Goal: Task Accomplishment & Management: Check status

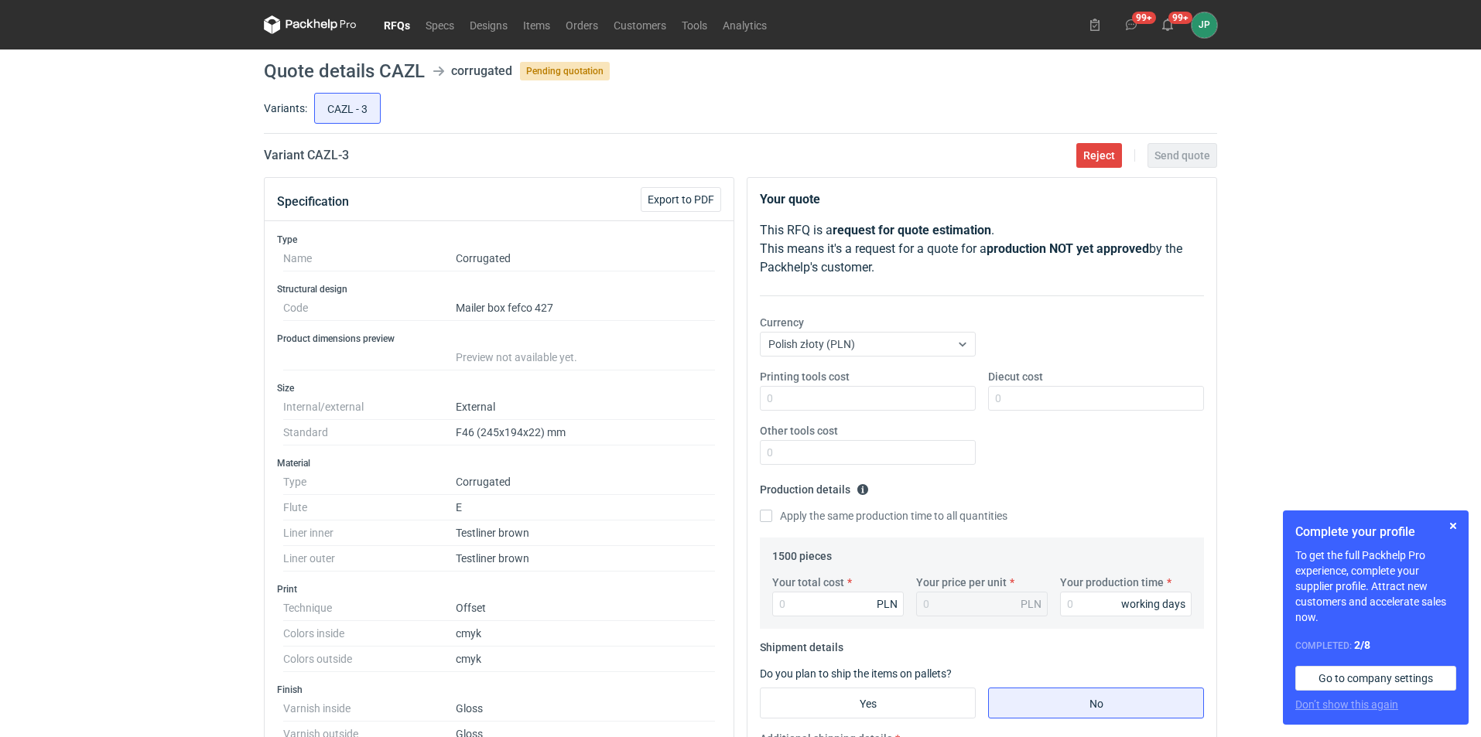
click at [395, 19] on link "RFQs" at bounding box center [397, 24] width 42 height 19
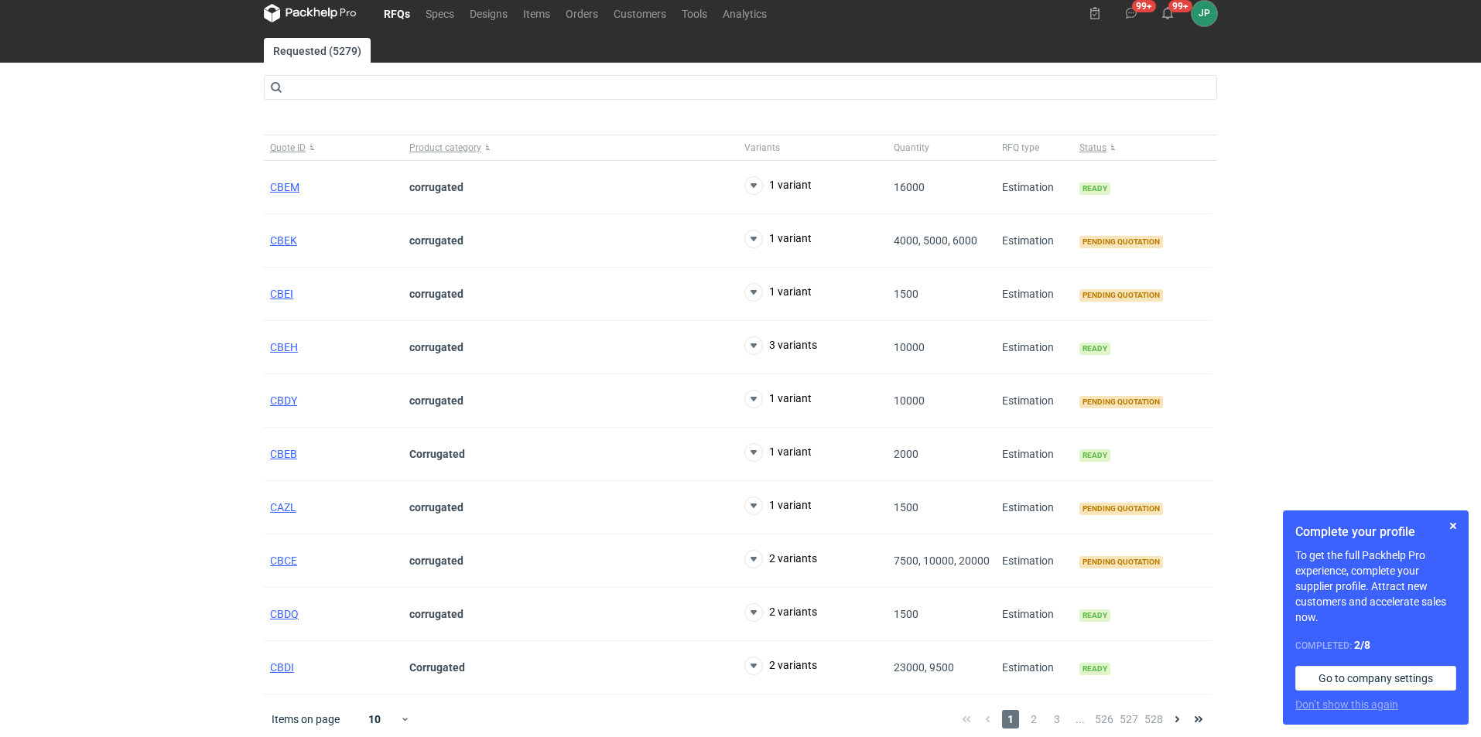
scroll to position [19, 0]
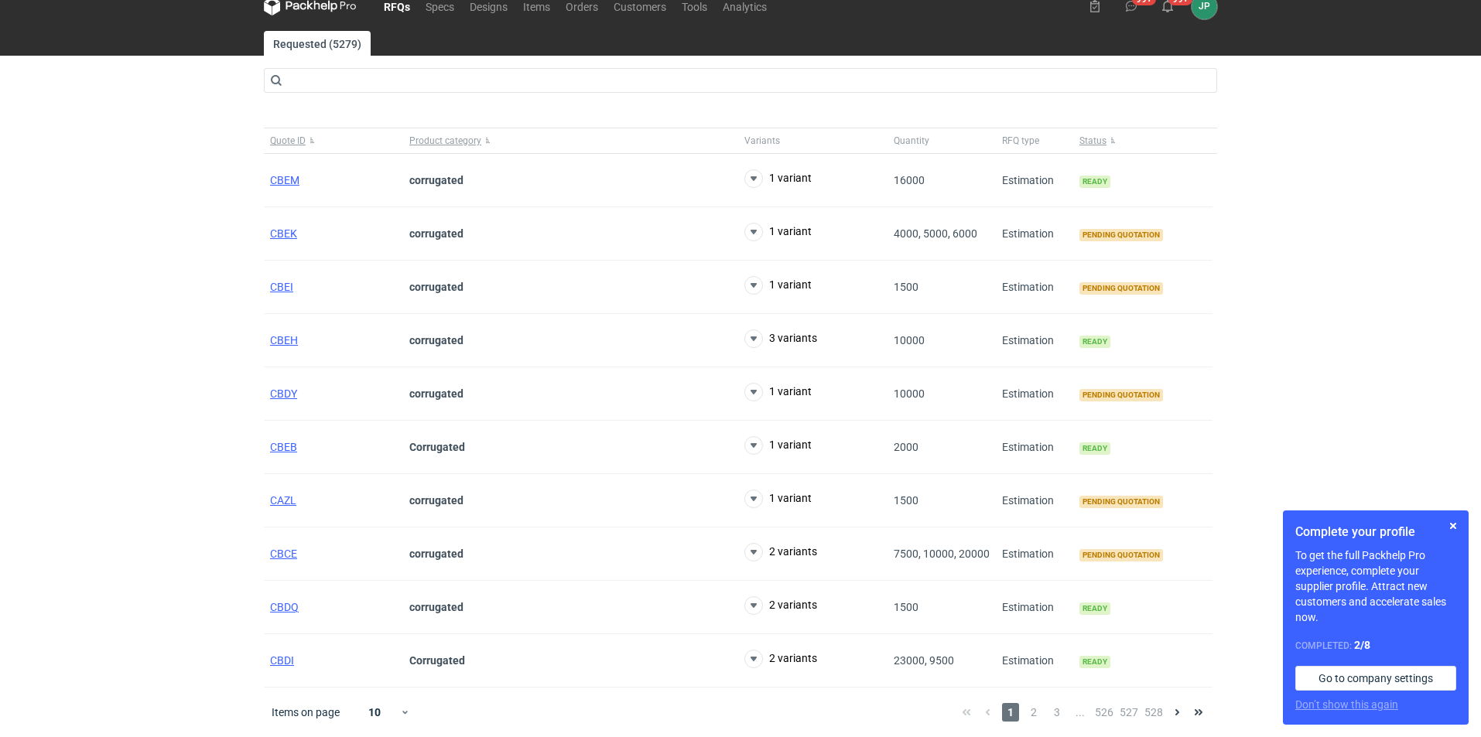
click at [111, 227] on div "RFQs Specs Designs Items Orders Customers Tools Analytics 99+ 99+ JP [PERSON_NA…" at bounding box center [740, 349] width 1481 height 737
click at [1103, 135] on span "Status" at bounding box center [1092, 141] width 27 height 12
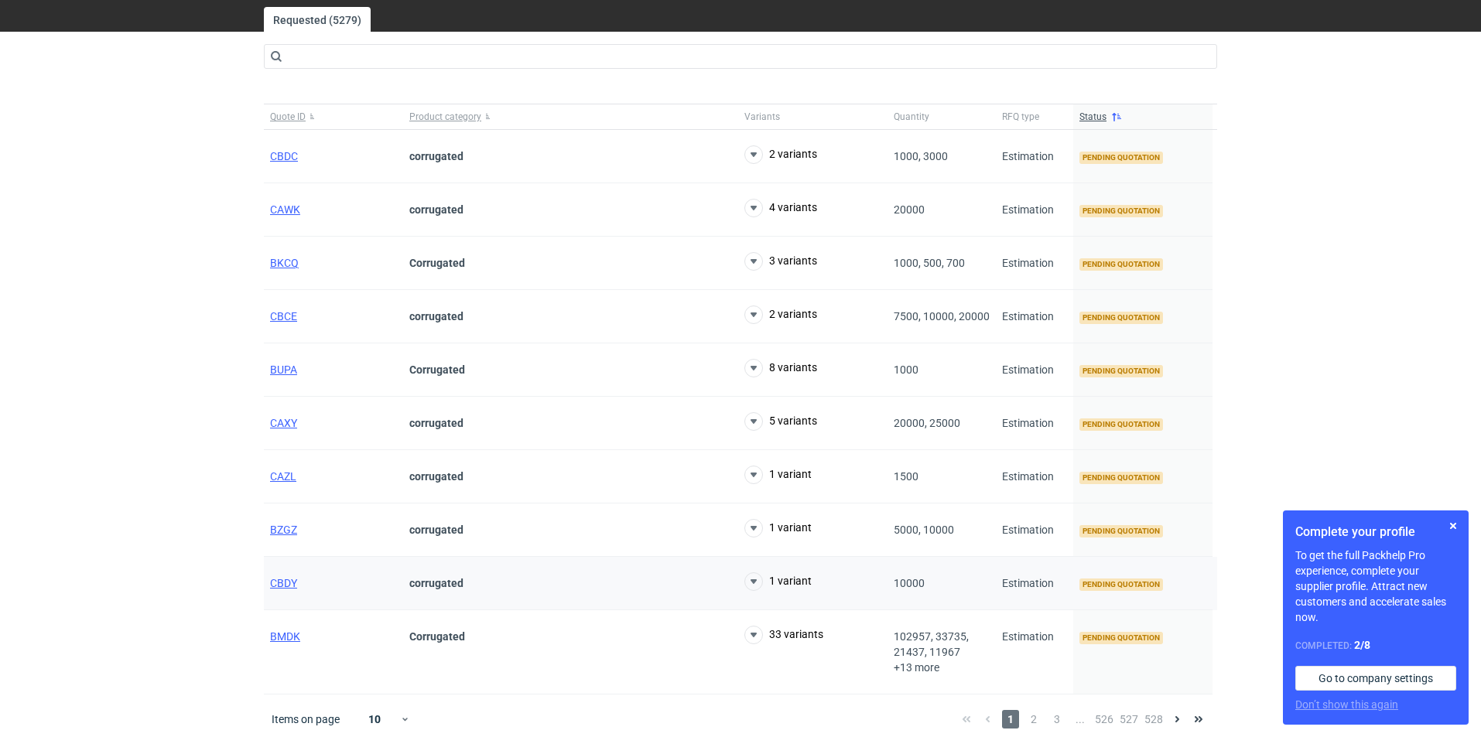
scroll to position [50, 0]
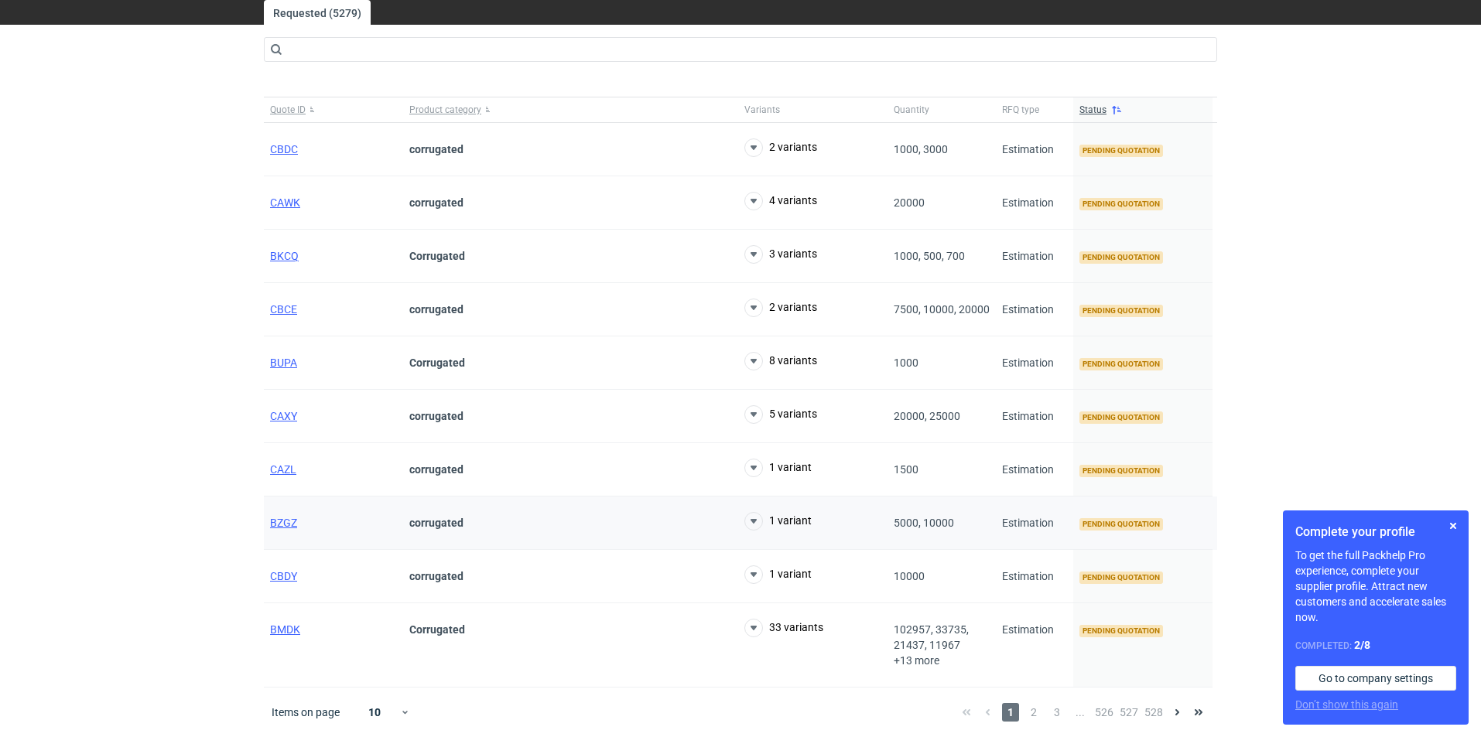
click at [389, 511] on div "BZGZ" at bounding box center [333, 523] width 139 height 53
drag, startPoint x: 303, startPoint y: 512, endPoint x: 287, endPoint y: 519, distance: 17.7
click at [299, 514] on div "BZGZ" at bounding box center [333, 523] width 139 height 53
click at [283, 525] on span "BZGZ" at bounding box center [283, 523] width 27 height 12
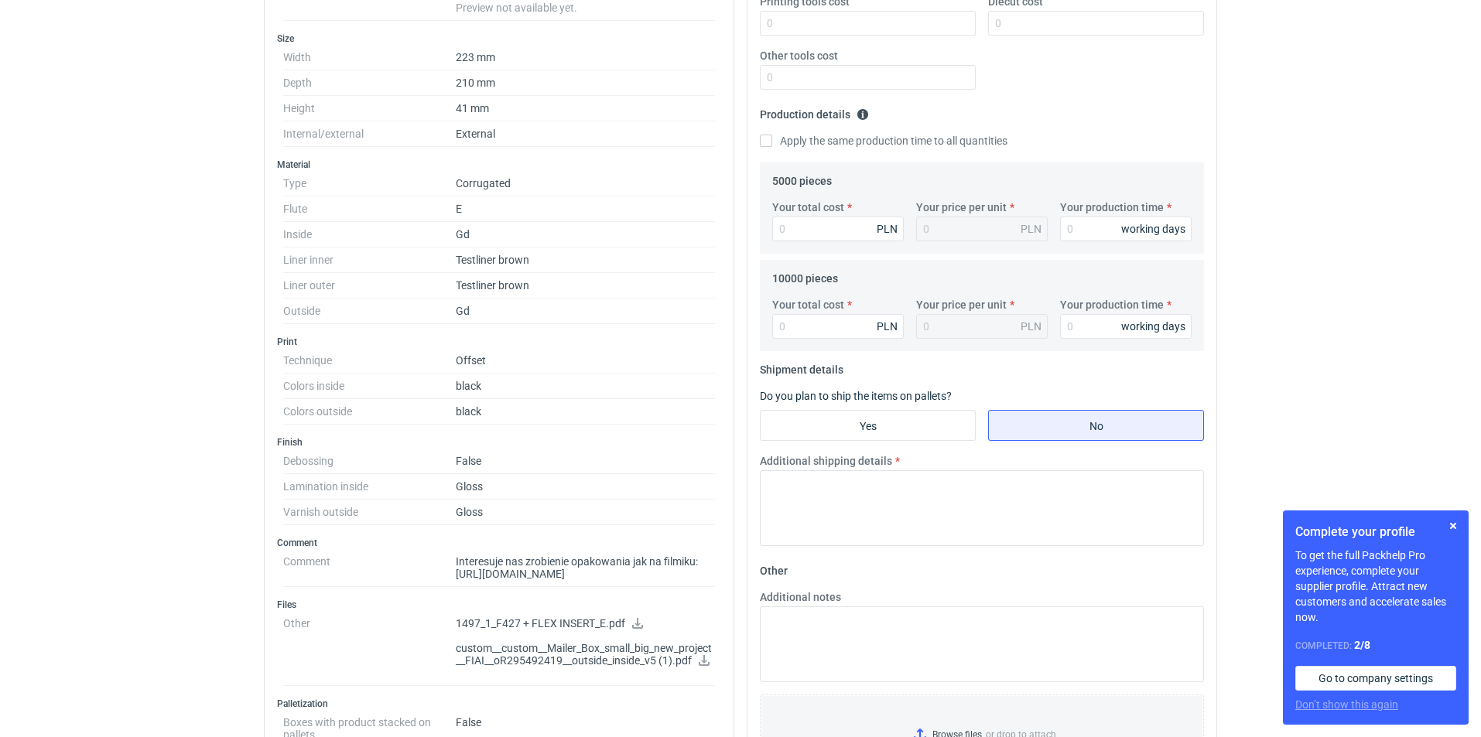
scroll to position [464, 0]
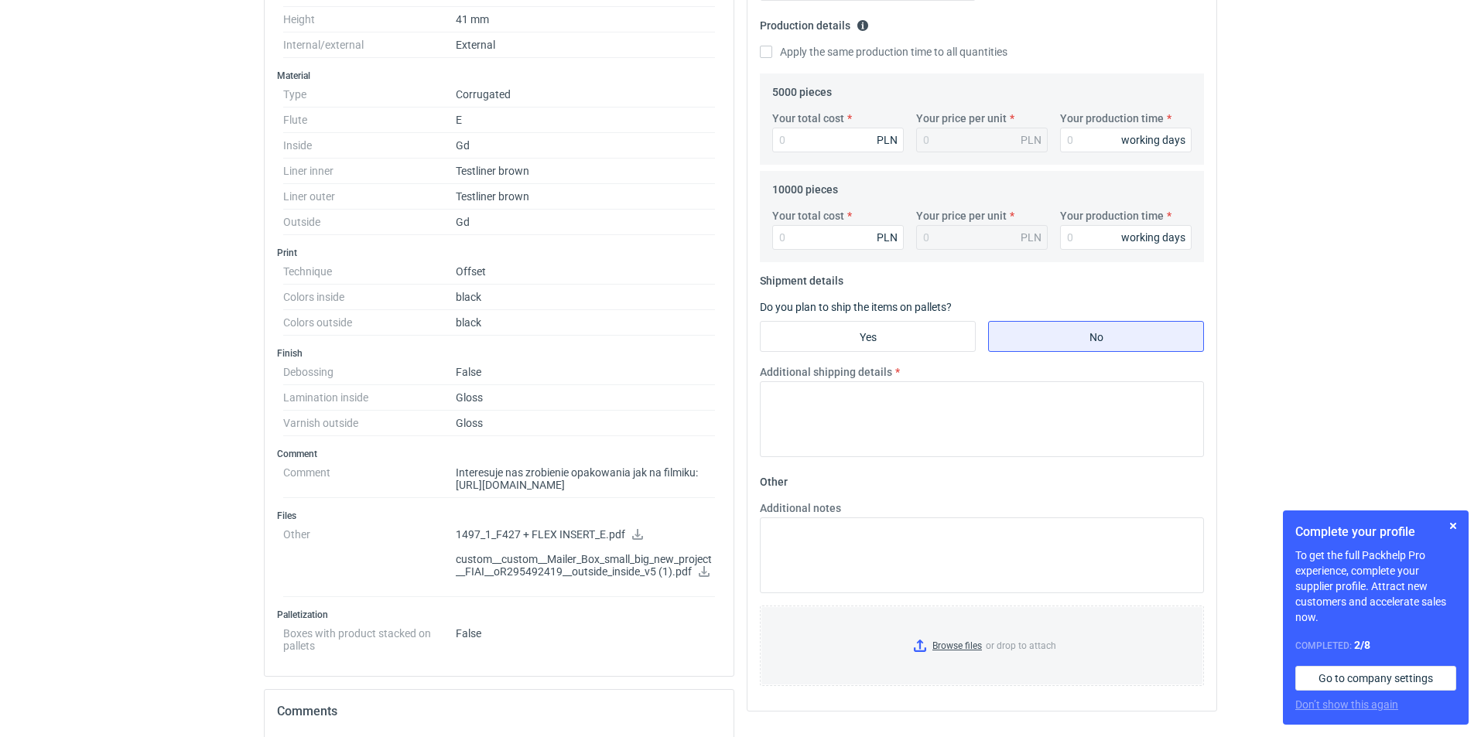
click at [637, 542] on link at bounding box center [637, 536] width 12 height 12
click at [620, 577] on p "custom__custom__Mailer_Box_small_big_new_project__FIAI__oR295492419__outside_in…" at bounding box center [585, 566] width 259 height 26
click at [700, 580] on p "custom__custom__Mailer_Box_small_big_new_project__FIAI__oR295492419__outside_in…" at bounding box center [585, 566] width 259 height 26
click at [701, 580] on p "custom__custom__Mailer_Box_small_big_new_project__FIAI__oR295492419__outside_in…" at bounding box center [585, 566] width 259 height 26
click at [710, 577] on icon at bounding box center [704, 571] width 12 height 11
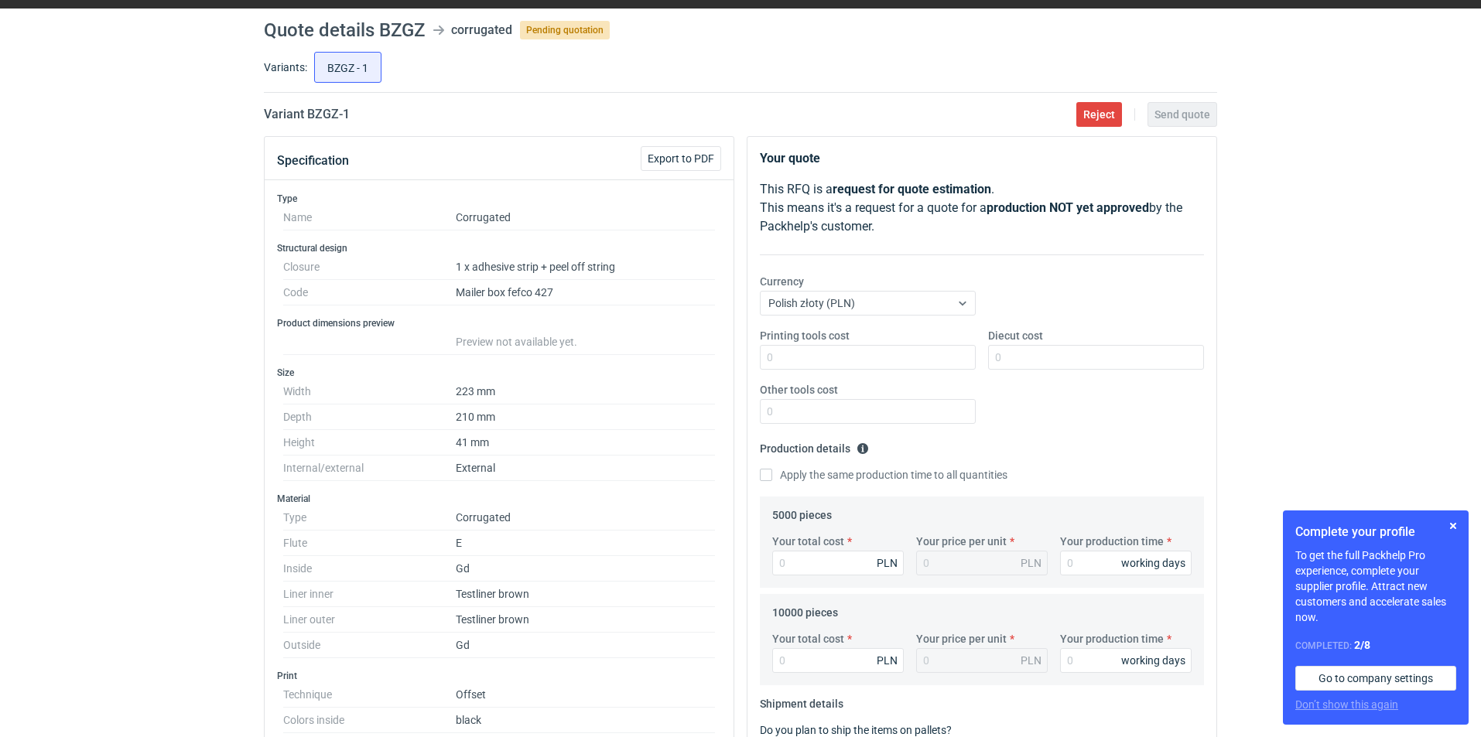
scroll to position [0, 0]
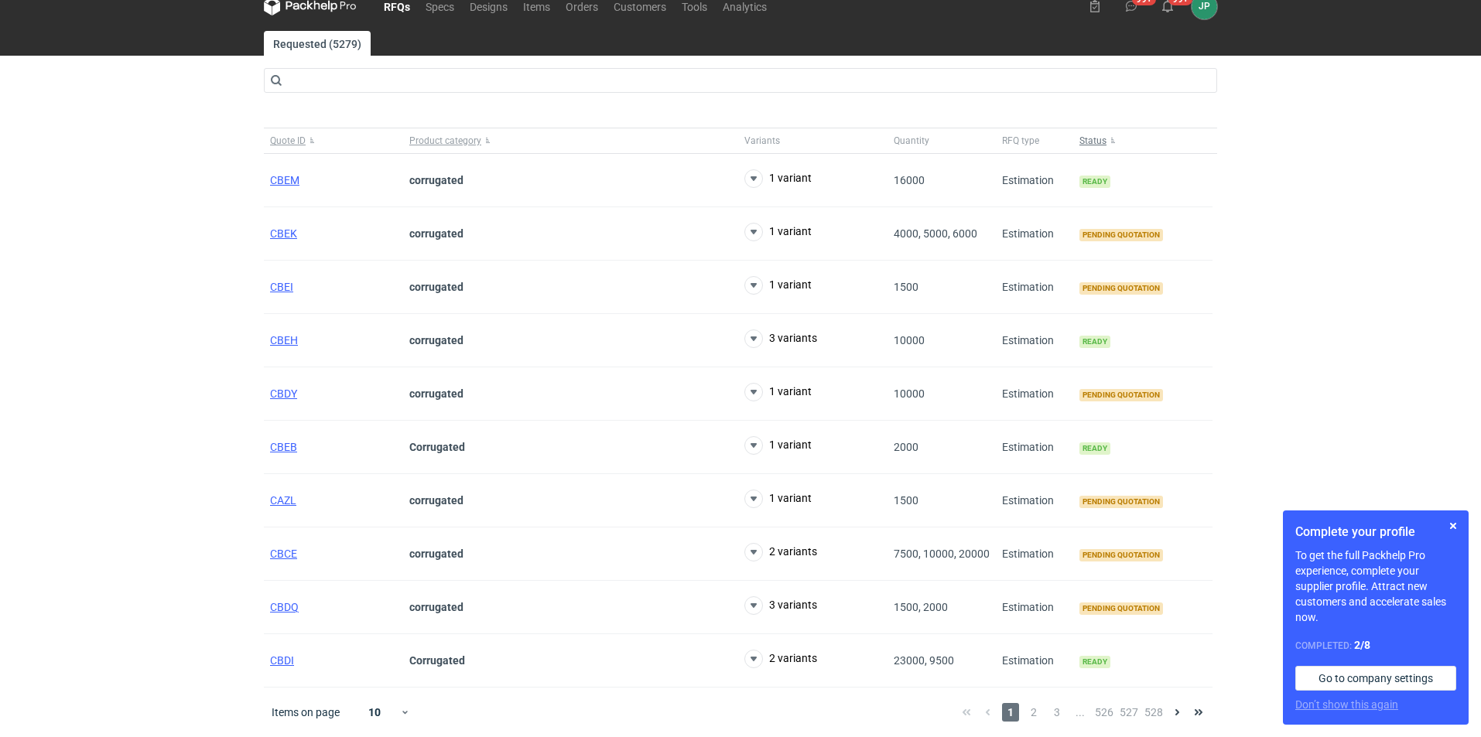
click at [1104, 139] on span "Status" at bounding box center [1092, 141] width 27 height 12
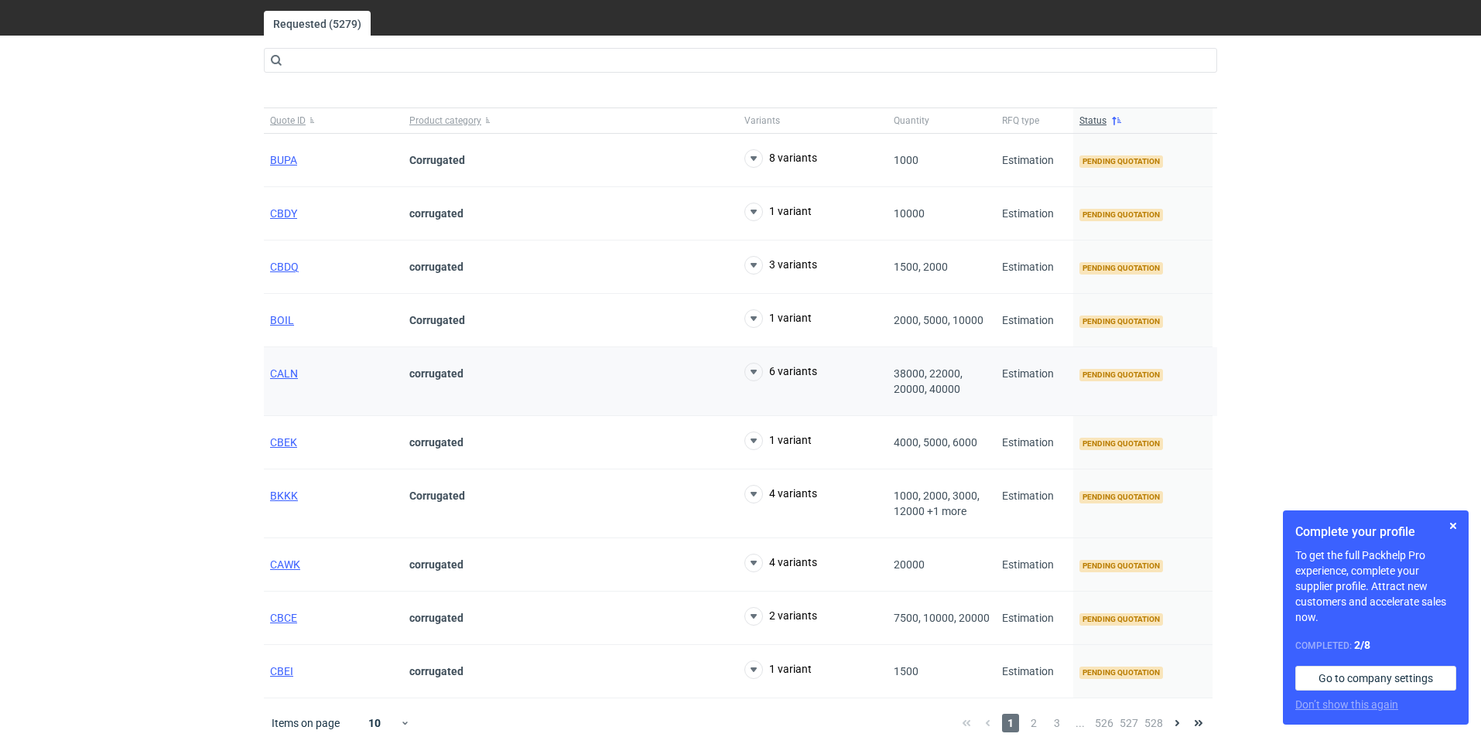
scroll to position [50, 0]
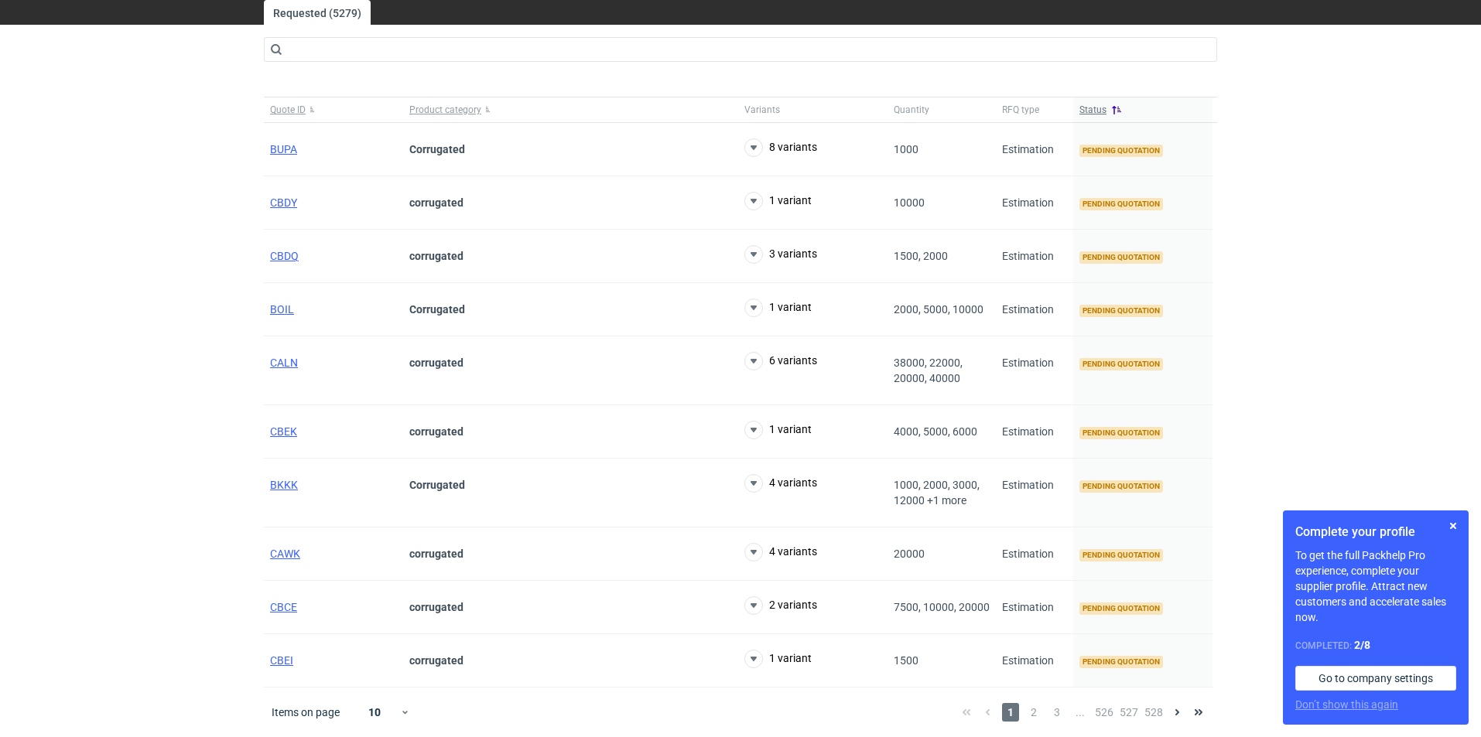
click at [1108, 107] on button "Status" at bounding box center [1142, 109] width 139 height 25
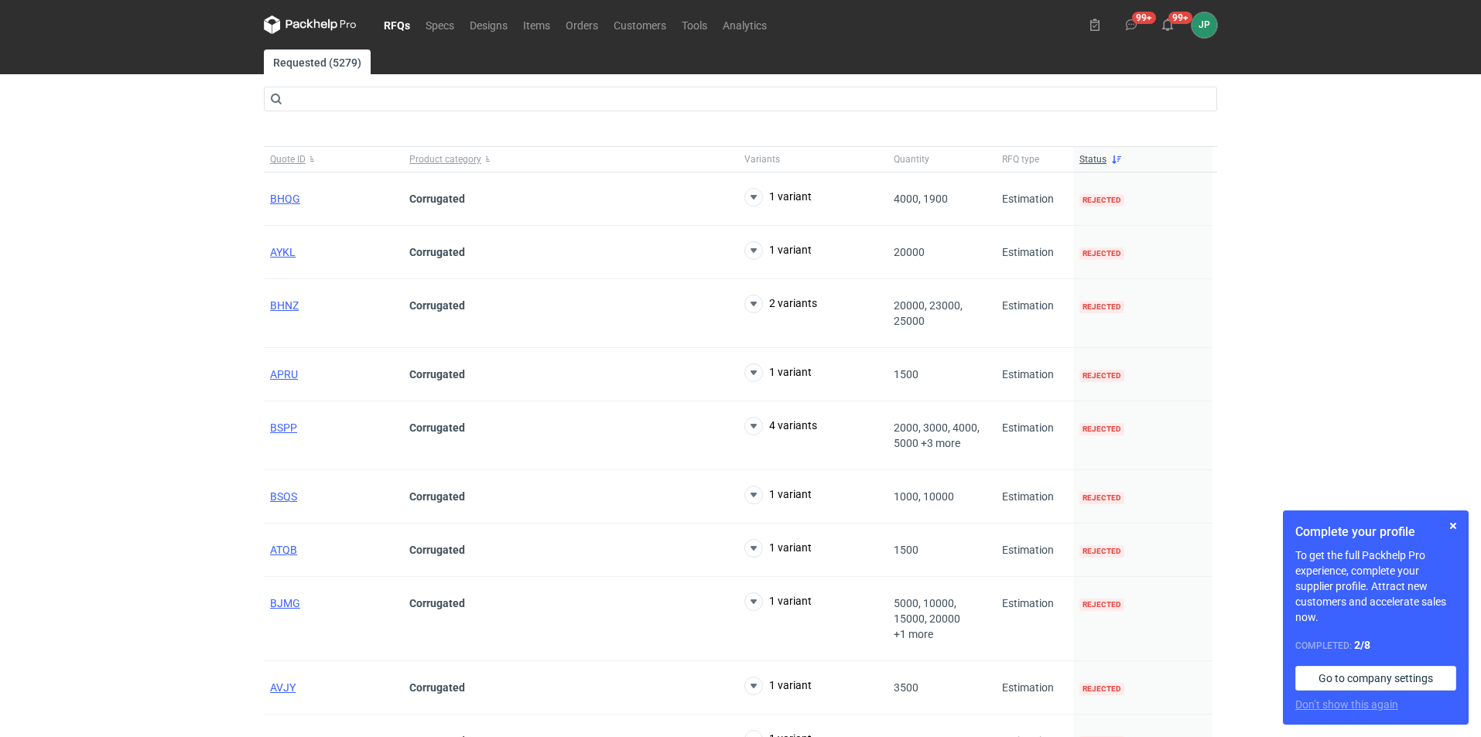
click at [394, 22] on link "RFQs" at bounding box center [397, 24] width 42 height 19
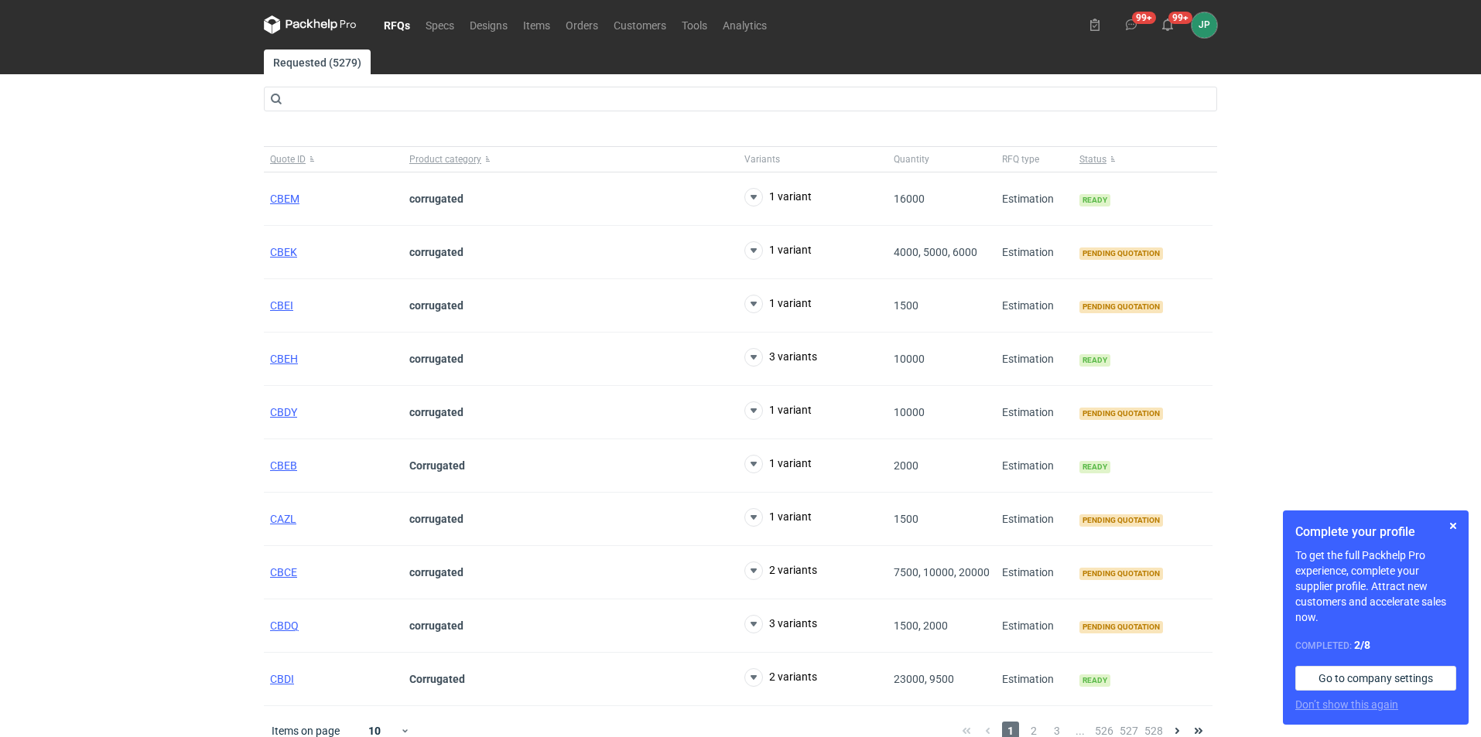
click at [1, 424] on div "RFQs Specs Designs Items Orders Customers Tools Analytics 99+ 99+ JP [PERSON_NA…" at bounding box center [740, 368] width 1481 height 737
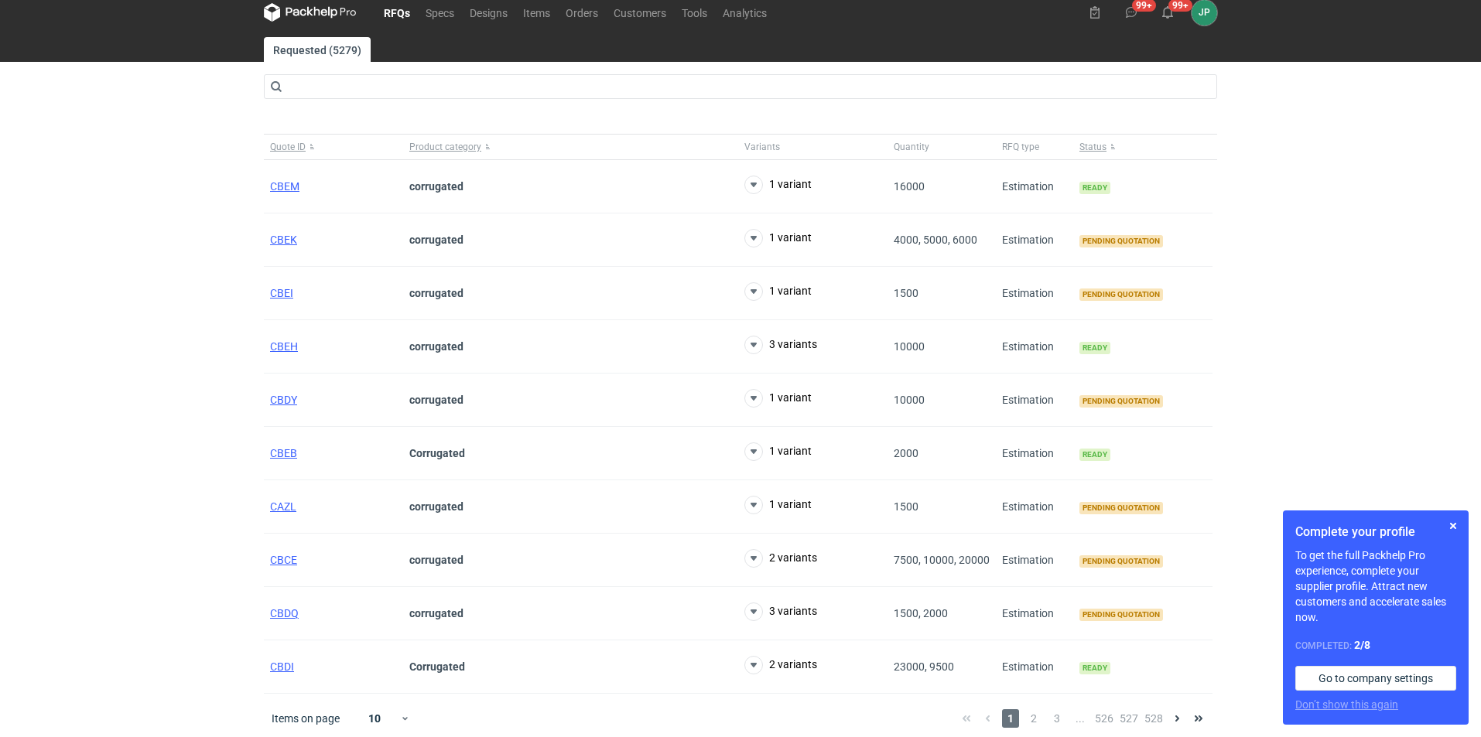
scroll to position [19, 0]
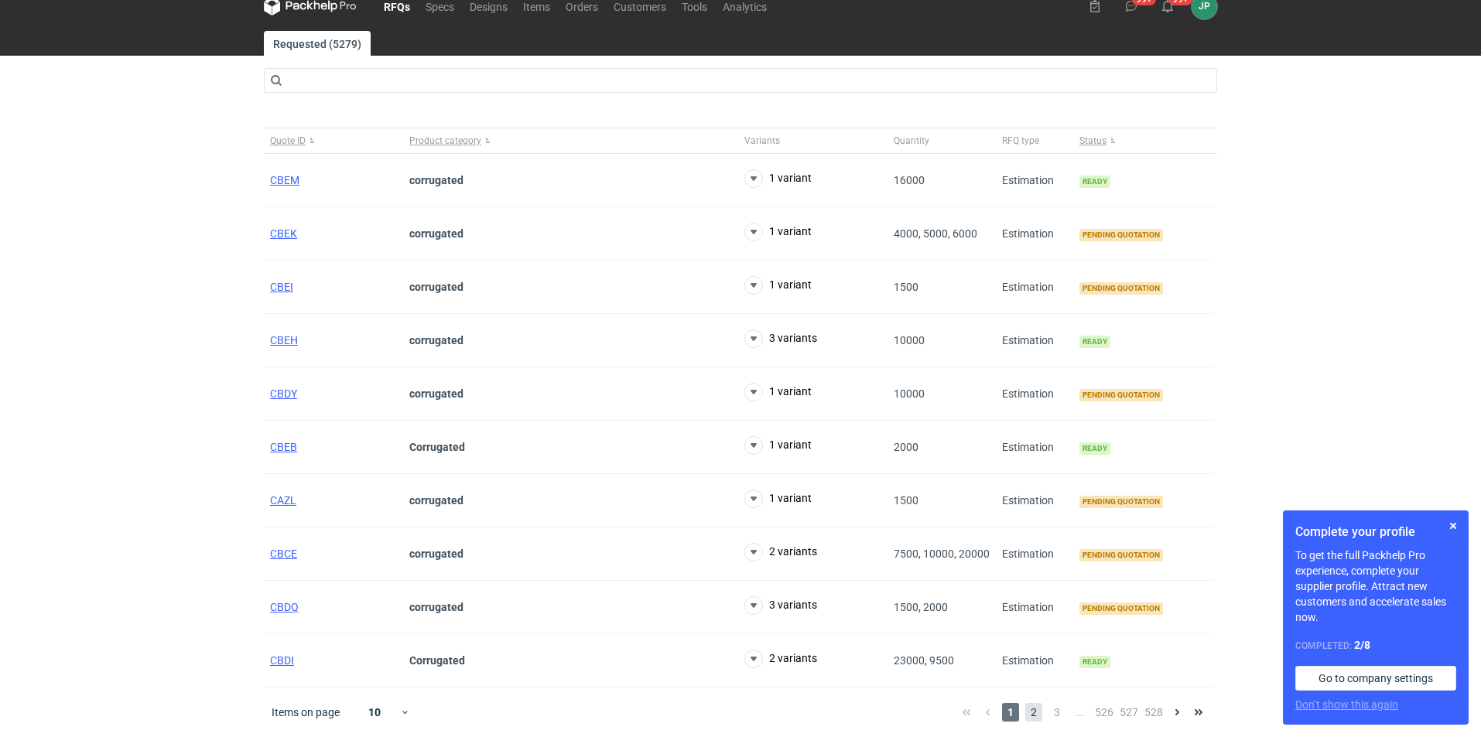
click at [1034, 710] on span "2" at bounding box center [1033, 712] width 17 height 19
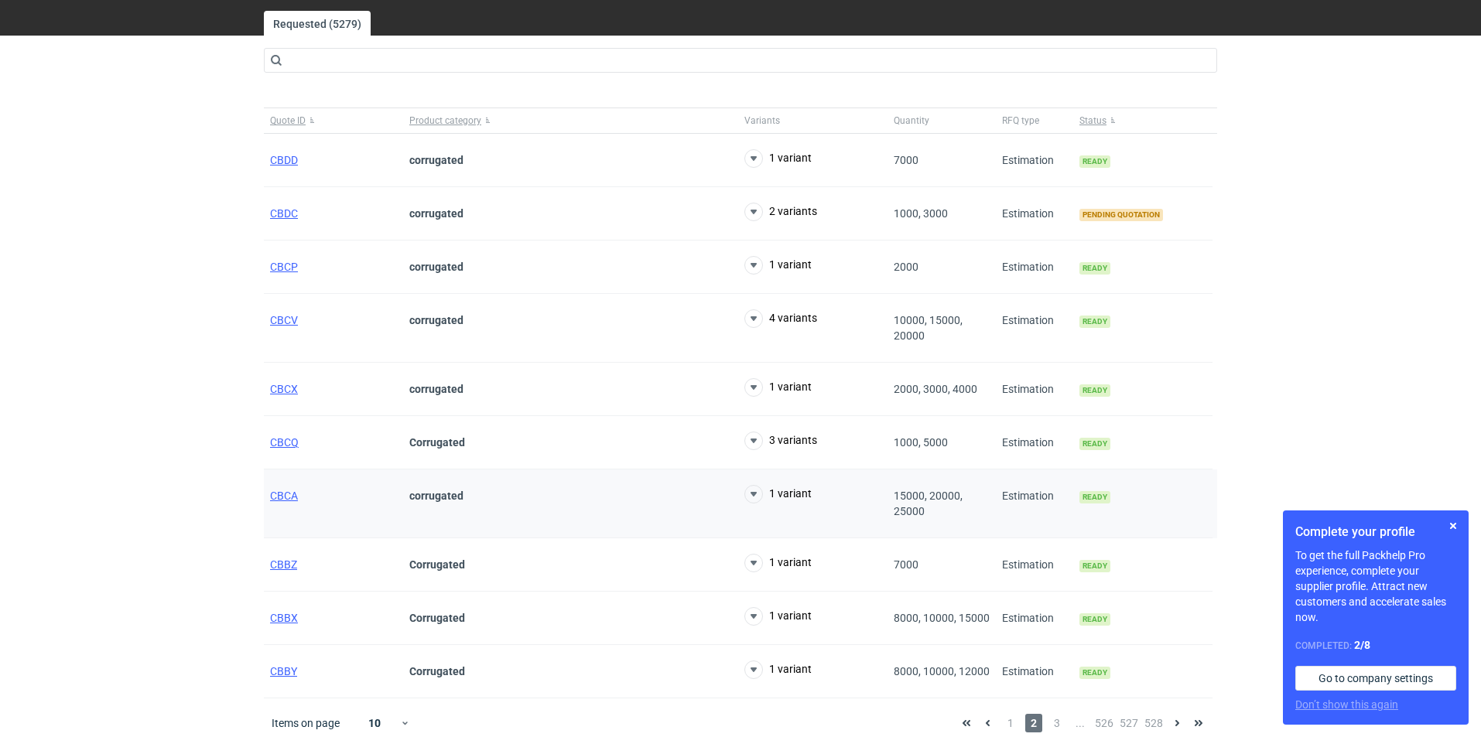
scroll to position [50, 0]
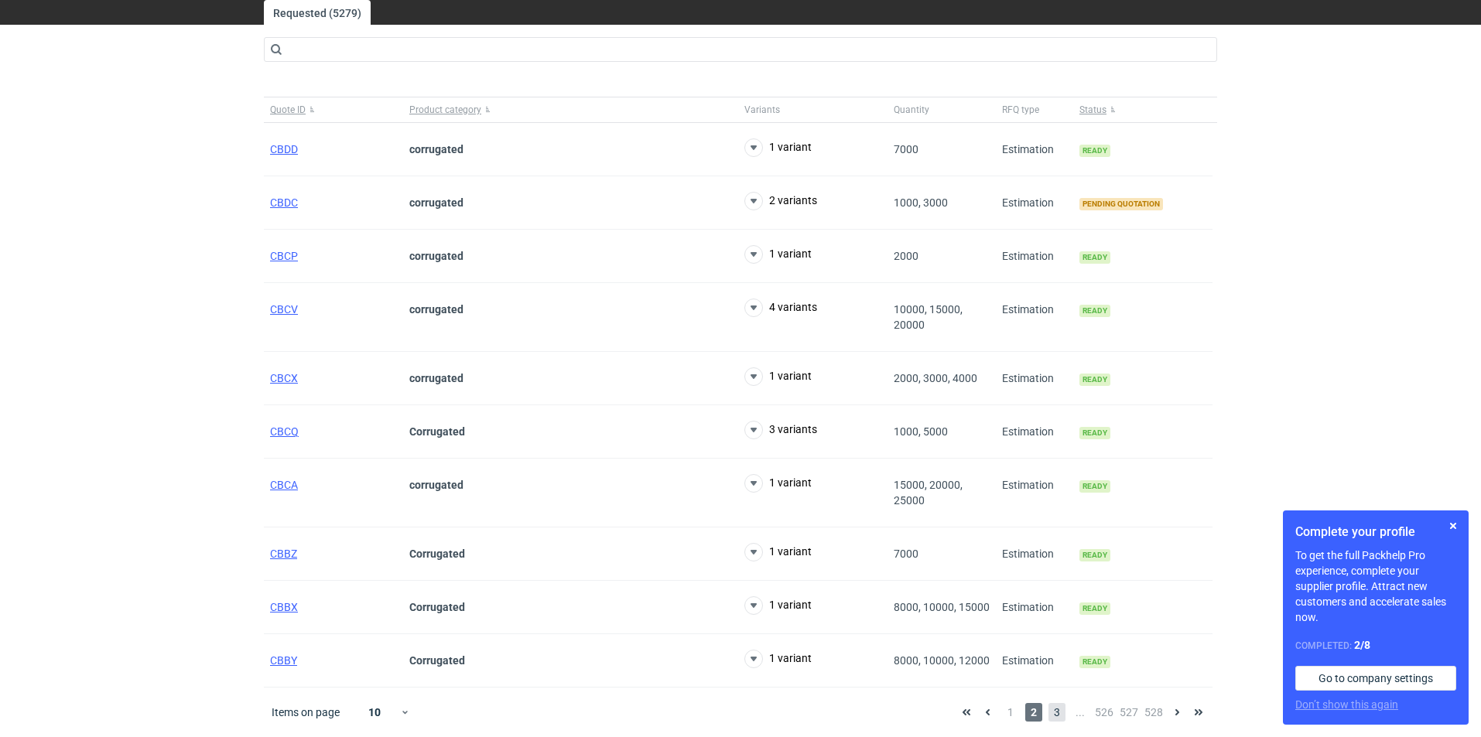
click at [1060, 713] on span "3" at bounding box center [1056, 712] width 17 height 19
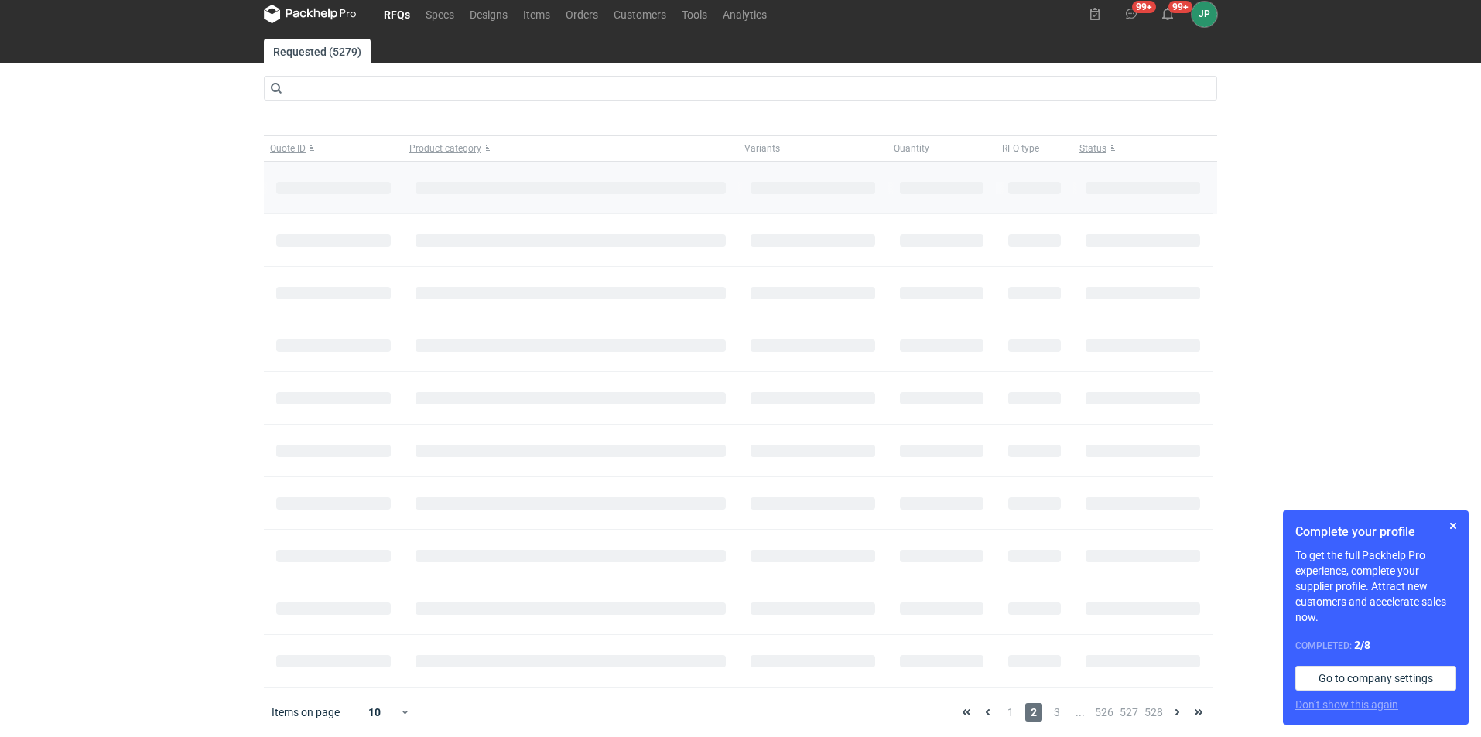
scroll to position [19, 0]
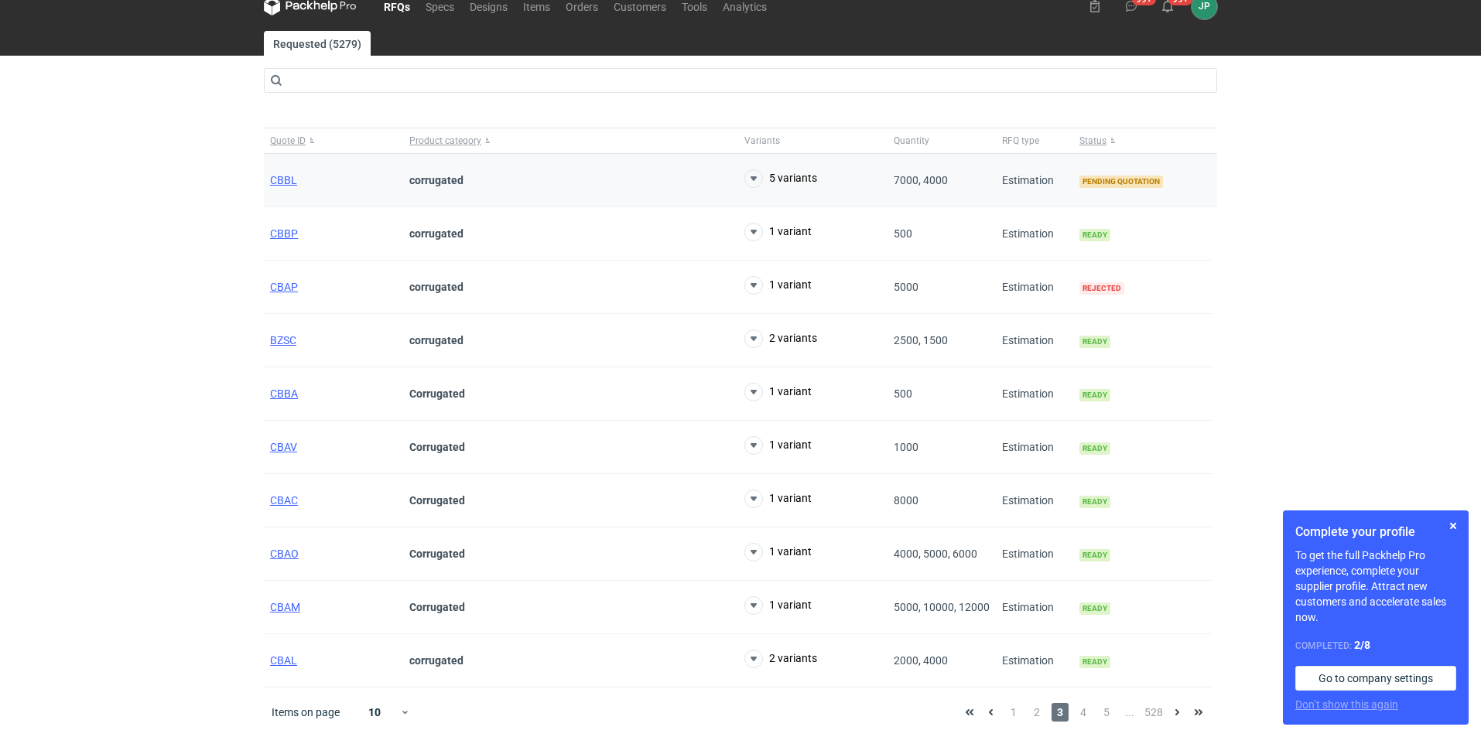
click at [306, 180] on div "CBBL" at bounding box center [333, 180] width 139 height 53
click at [283, 183] on span "CBBL" at bounding box center [283, 180] width 27 height 12
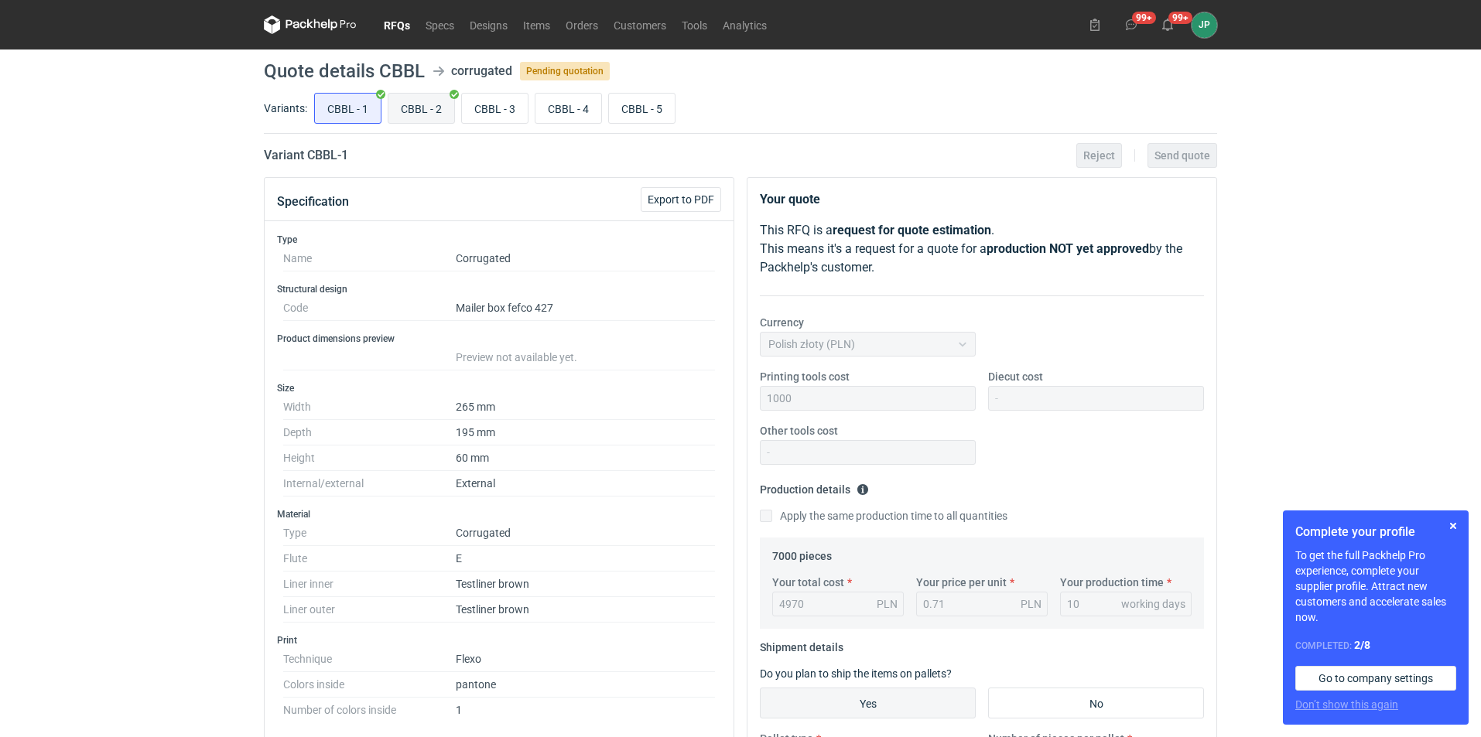
click at [412, 111] on input "CBBL - 2" at bounding box center [421, 108] width 66 height 29
radio input "true"
click at [487, 114] on input "CBBL - 3" at bounding box center [495, 108] width 66 height 29
radio input "true"
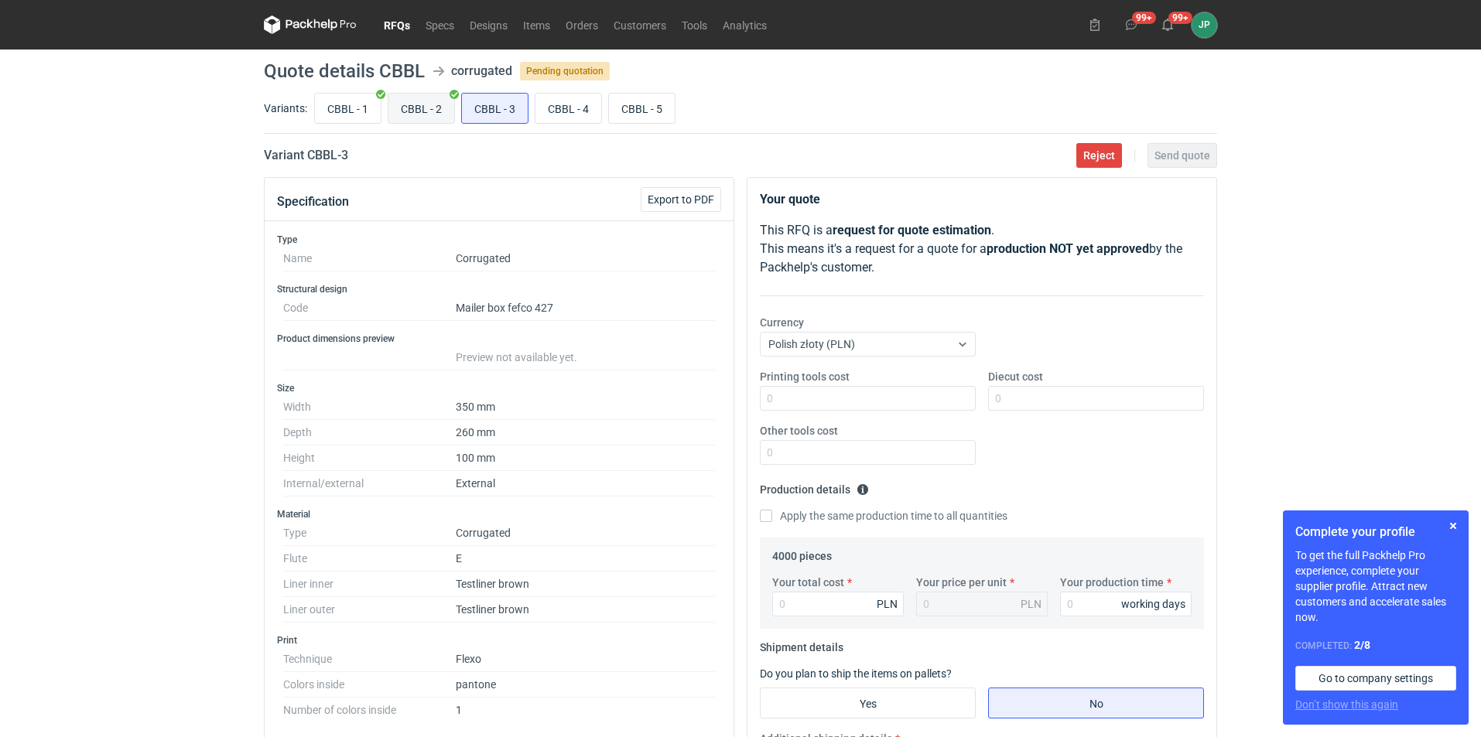
click at [427, 115] on input "CBBL - 2" at bounding box center [421, 108] width 66 height 29
radio input "true"
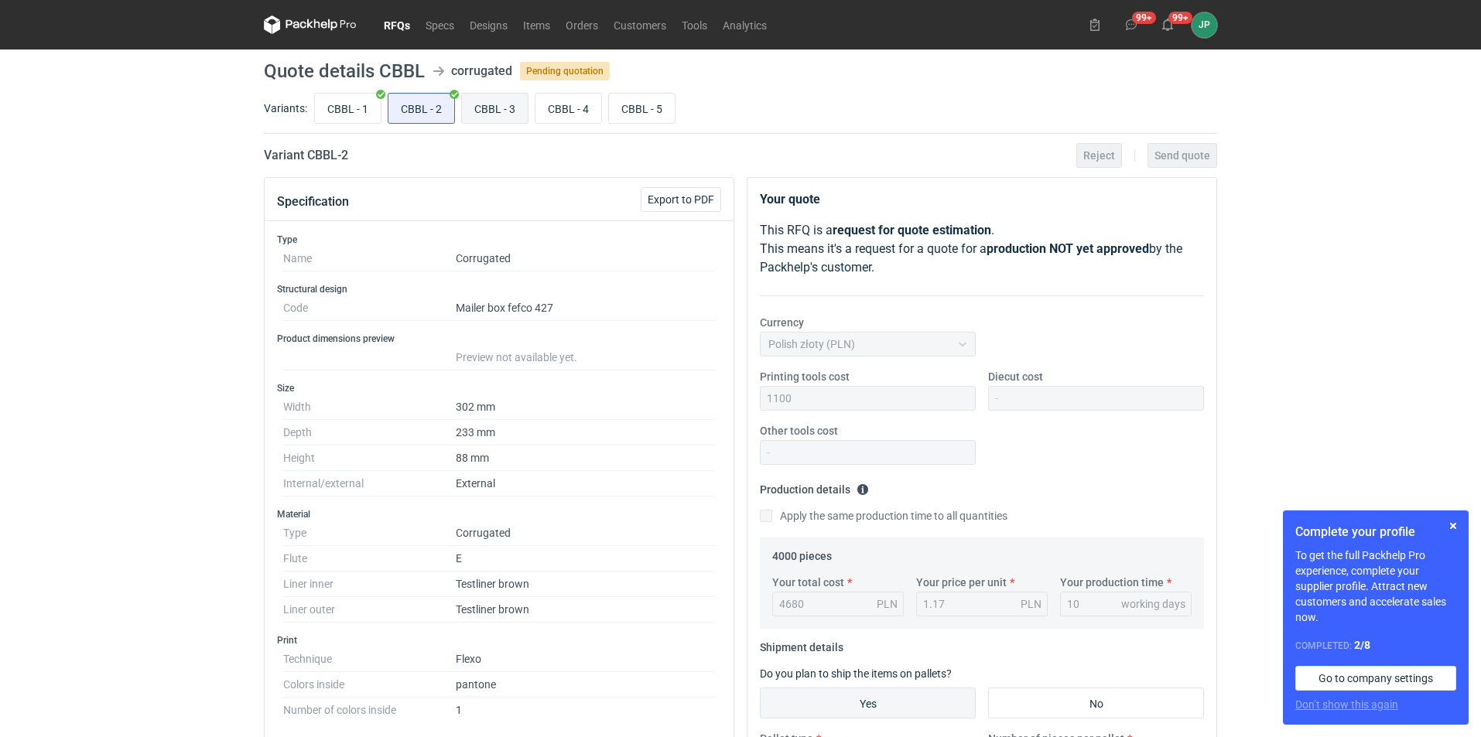
click at [484, 120] on input "CBBL - 3" at bounding box center [495, 108] width 66 height 29
radio input "true"
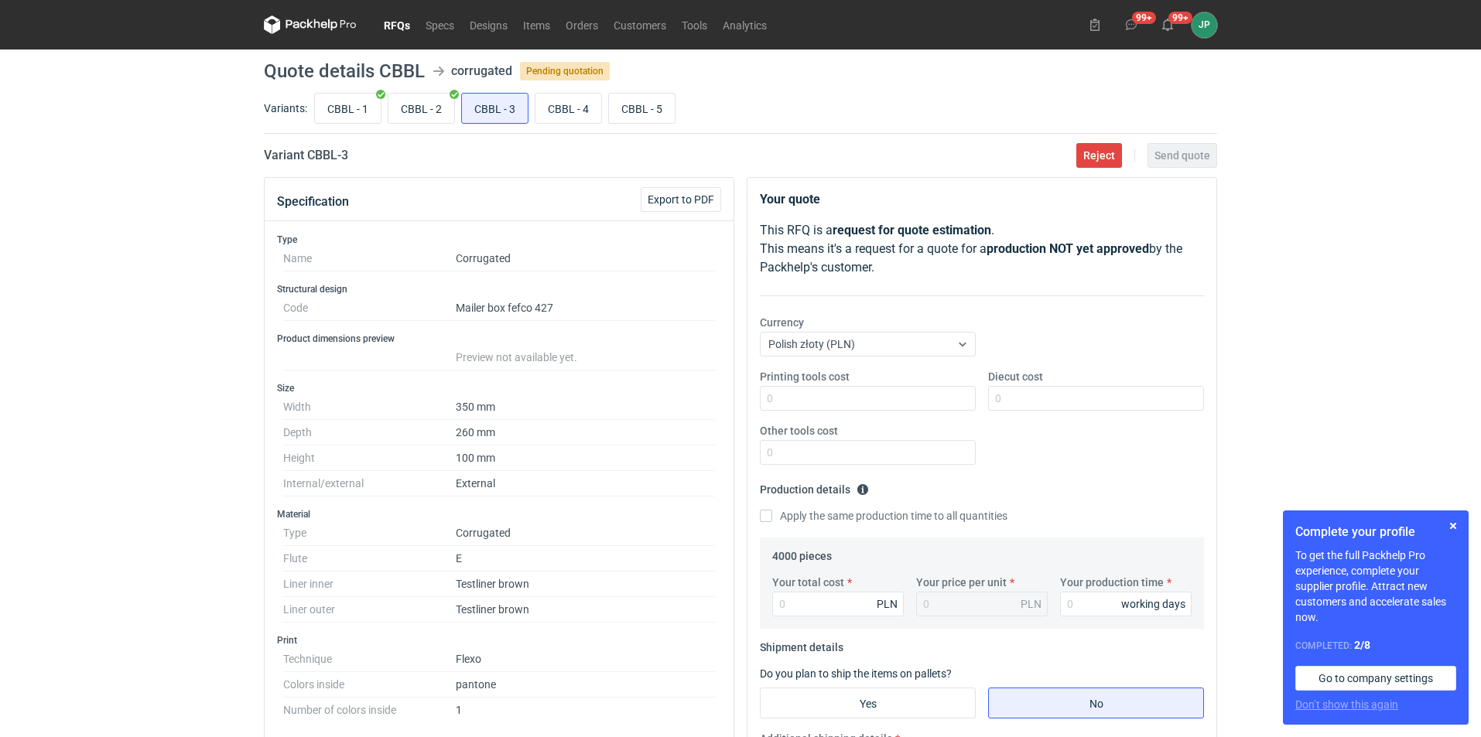
drag, startPoint x: 120, startPoint y: 367, endPoint x: 145, endPoint y: 361, distance: 26.3
click at [120, 367] on div "RFQs Specs Designs Items Orders Customers Tools Analytics 99+ 99+ JP [PERSON_NA…" at bounding box center [740, 368] width 1481 height 737
click at [396, 29] on link "RFQs" at bounding box center [397, 24] width 42 height 19
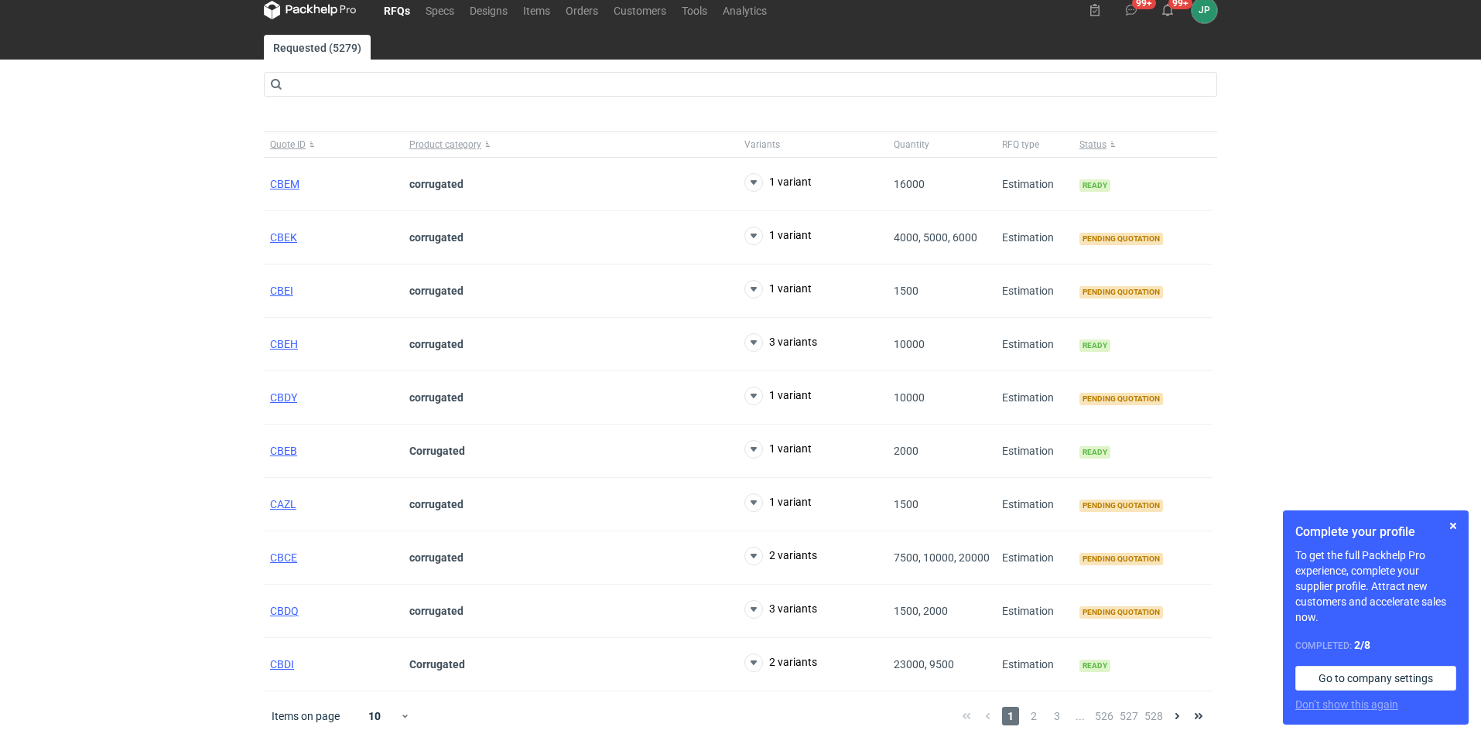
scroll to position [19, 0]
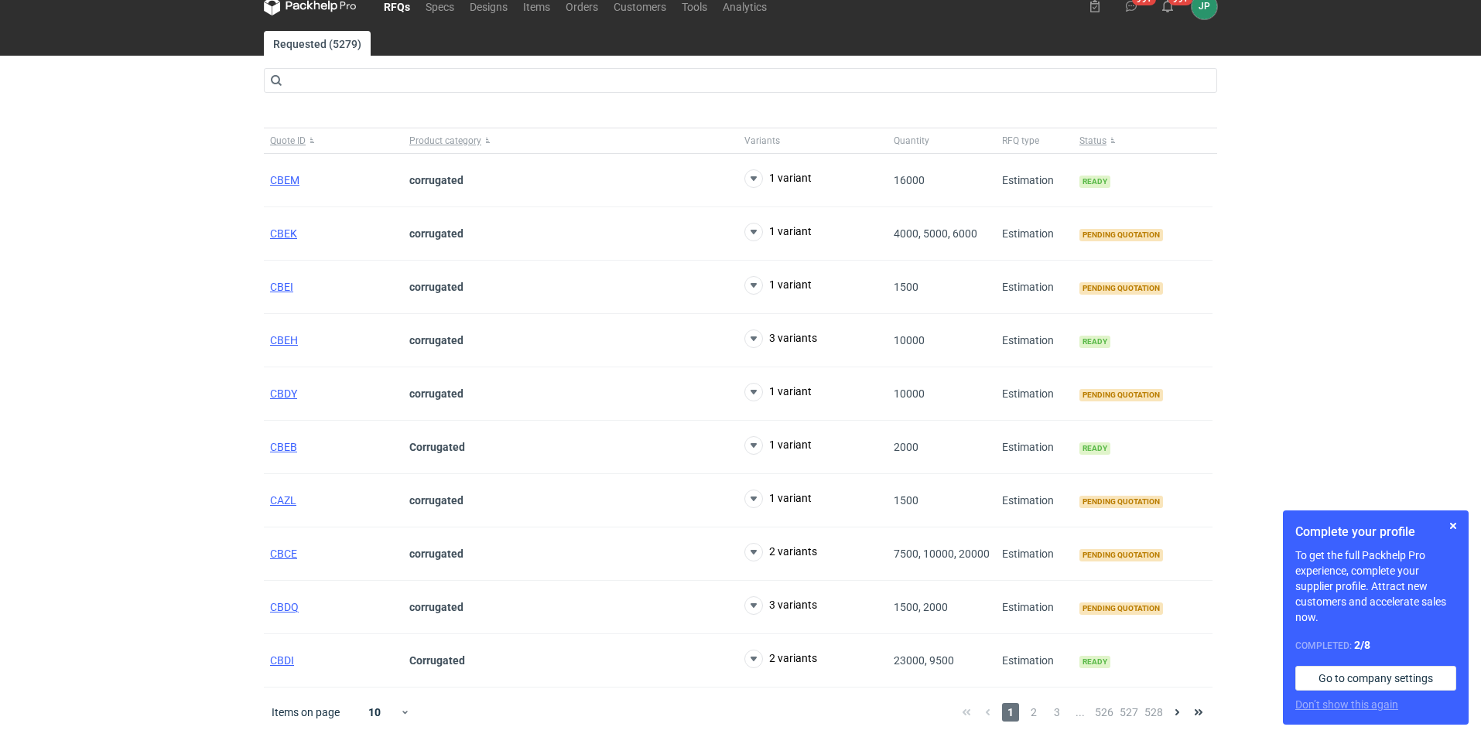
click at [3, 428] on div "RFQs Specs Designs Items Orders Customers Tools Analytics 99+ 99+ JP [PERSON_NA…" at bounding box center [740, 349] width 1481 height 737
click at [0, 445] on div "RFQs Specs Designs Items Orders Customers Tools Analytics 99+ 99+ JP [PERSON_NA…" at bounding box center [740, 349] width 1481 height 737
click at [1031, 712] on span "2" at bounding box center [1033, 712] width 17 height 19
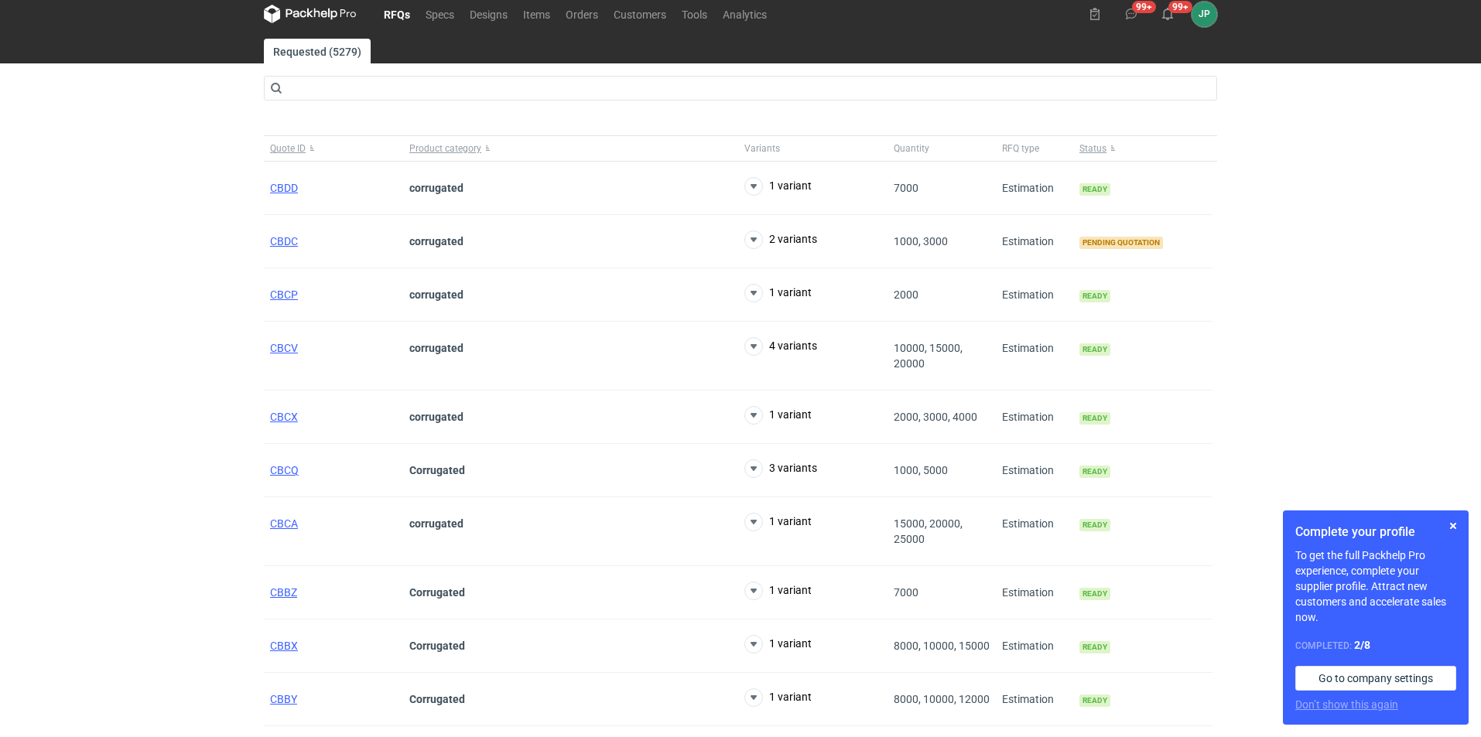
scroll to position [19, 0]
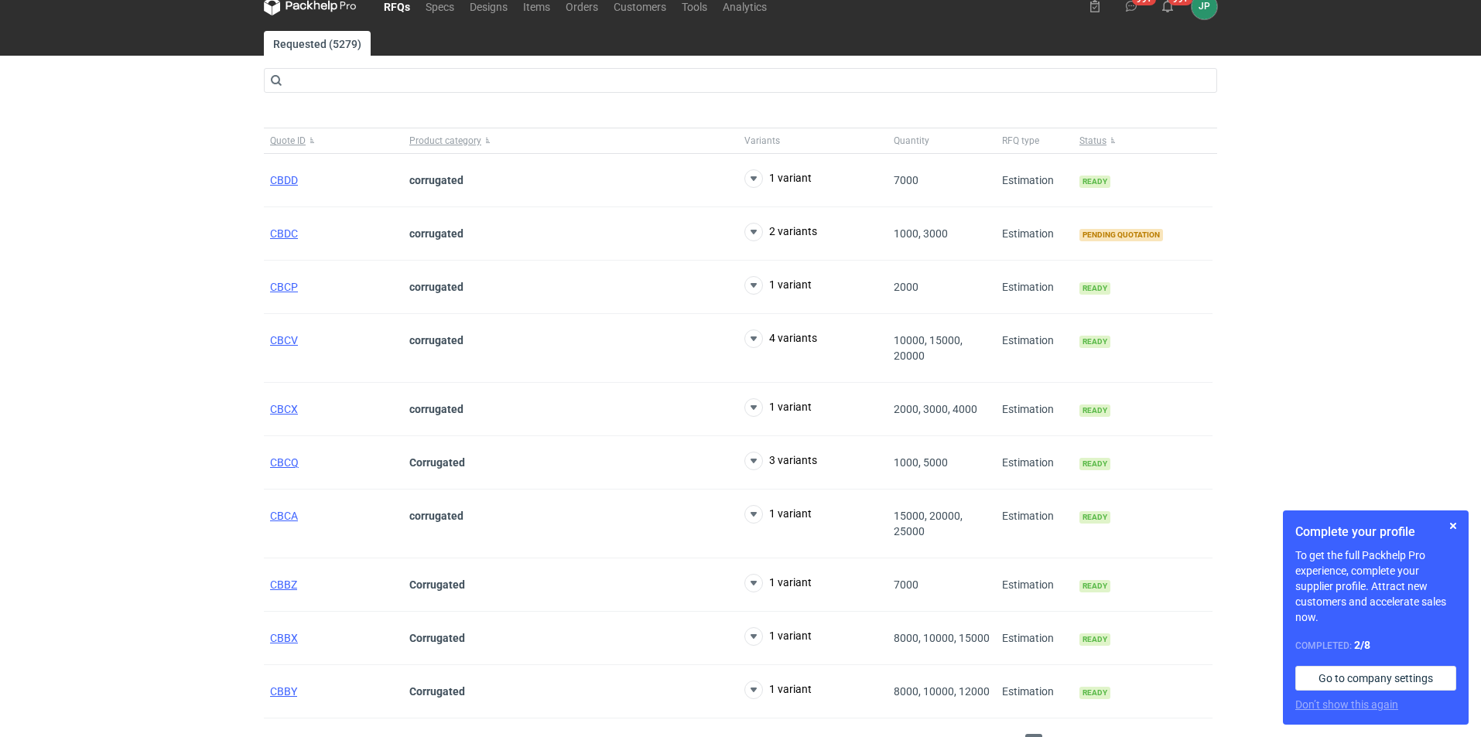
click at [131, 542] on div "RFQs Specs Designs Items Orders Customers Tools Analytics 99+ 99+ JP [PERSON_NA…" at bounding box center [740, 349] width 1481 height 737
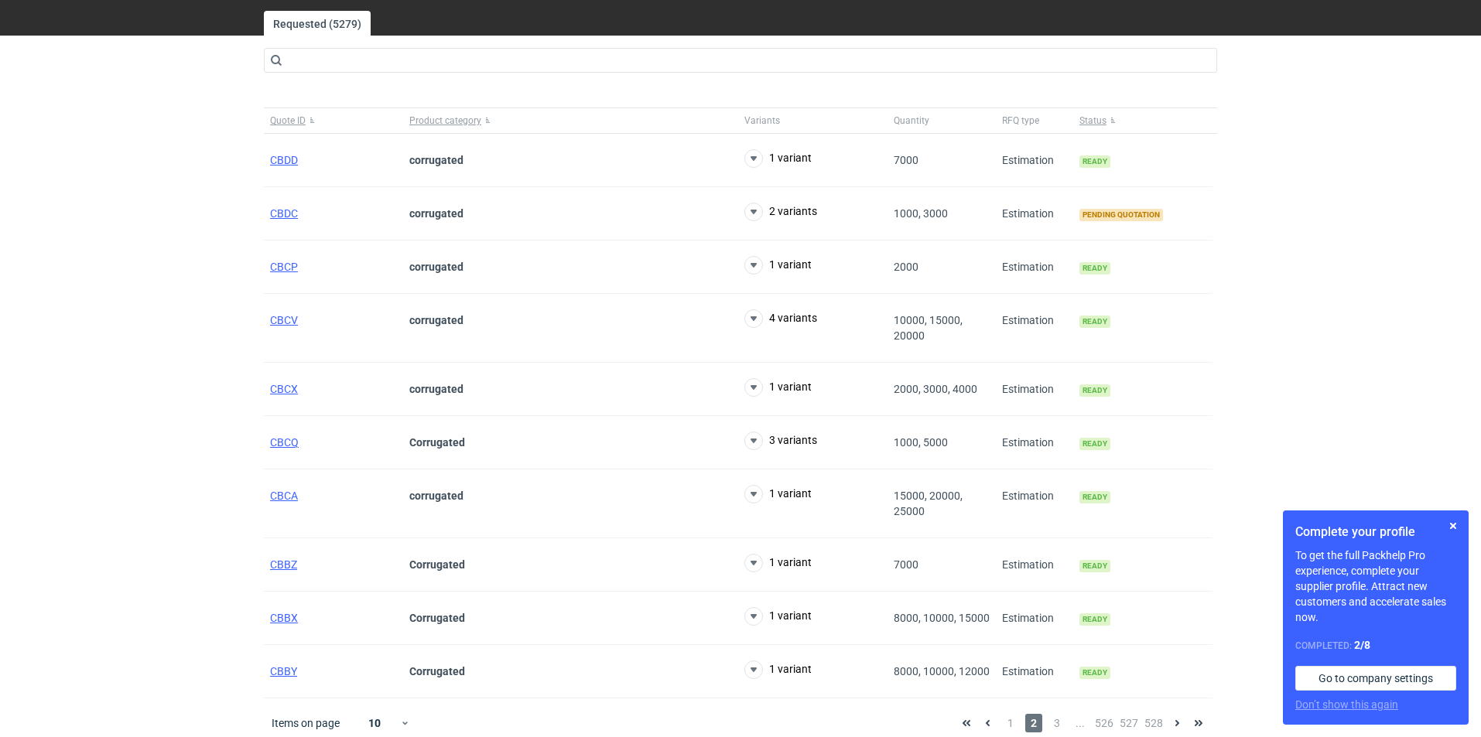
scroll to position [50, 0]
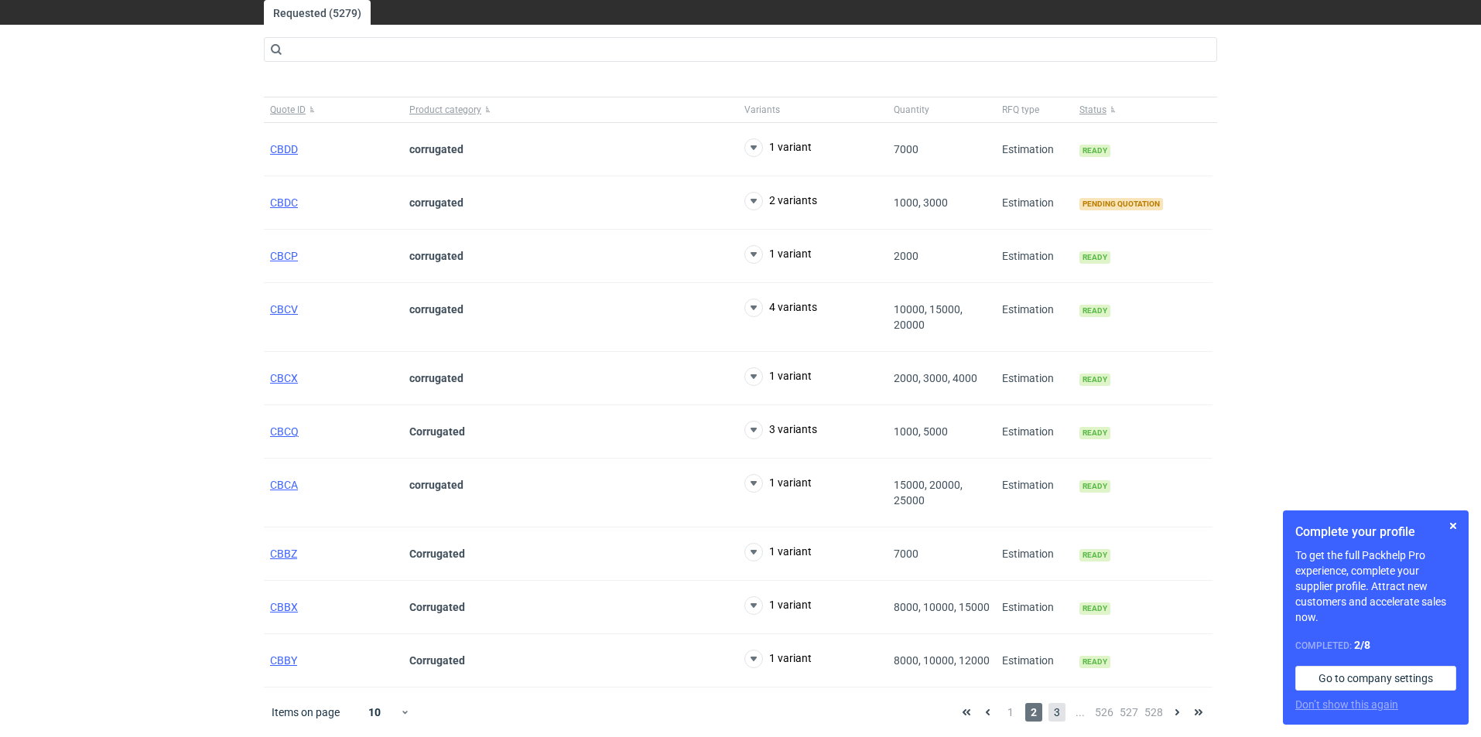
click at [1050, 710] on span "3" at bounding box center [1056, 712] width 17 height 19
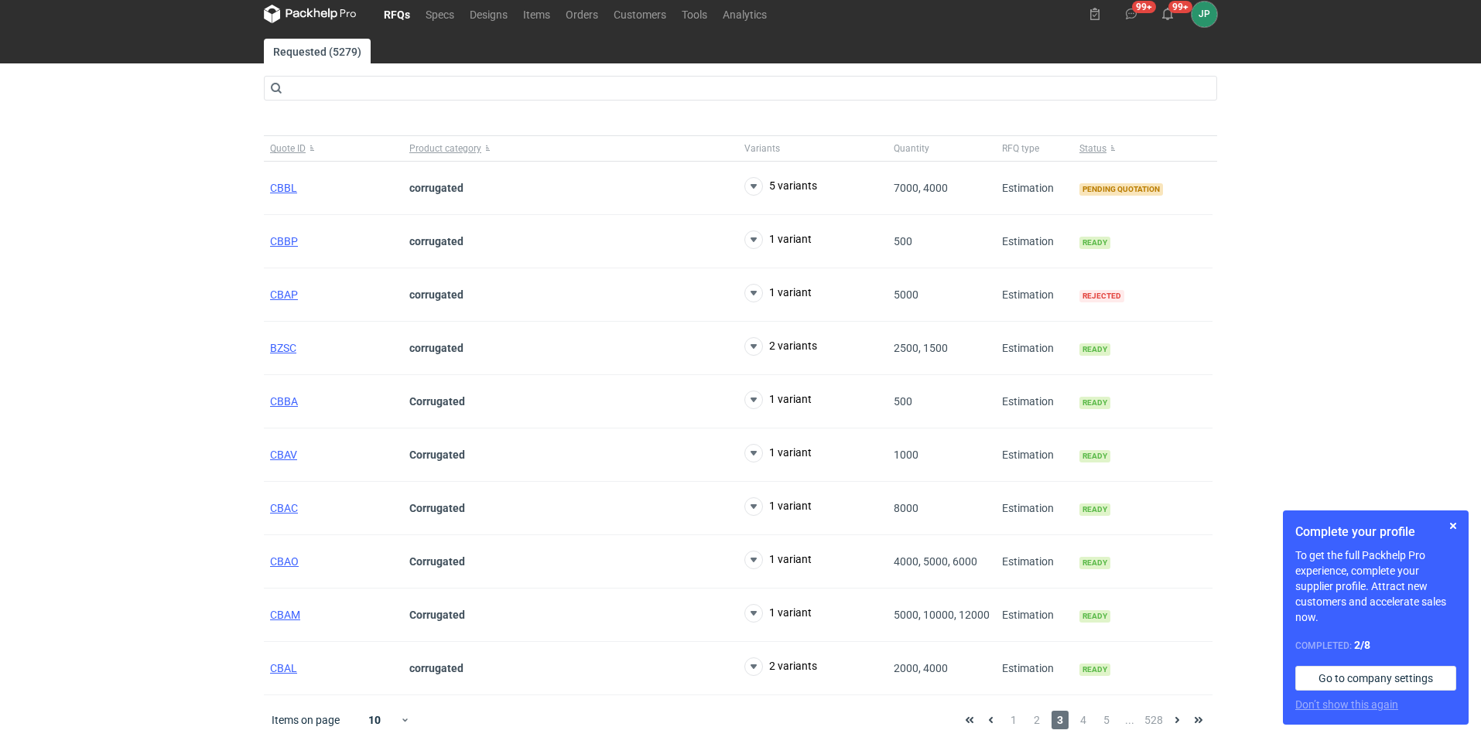
scroll to position [19, 0]
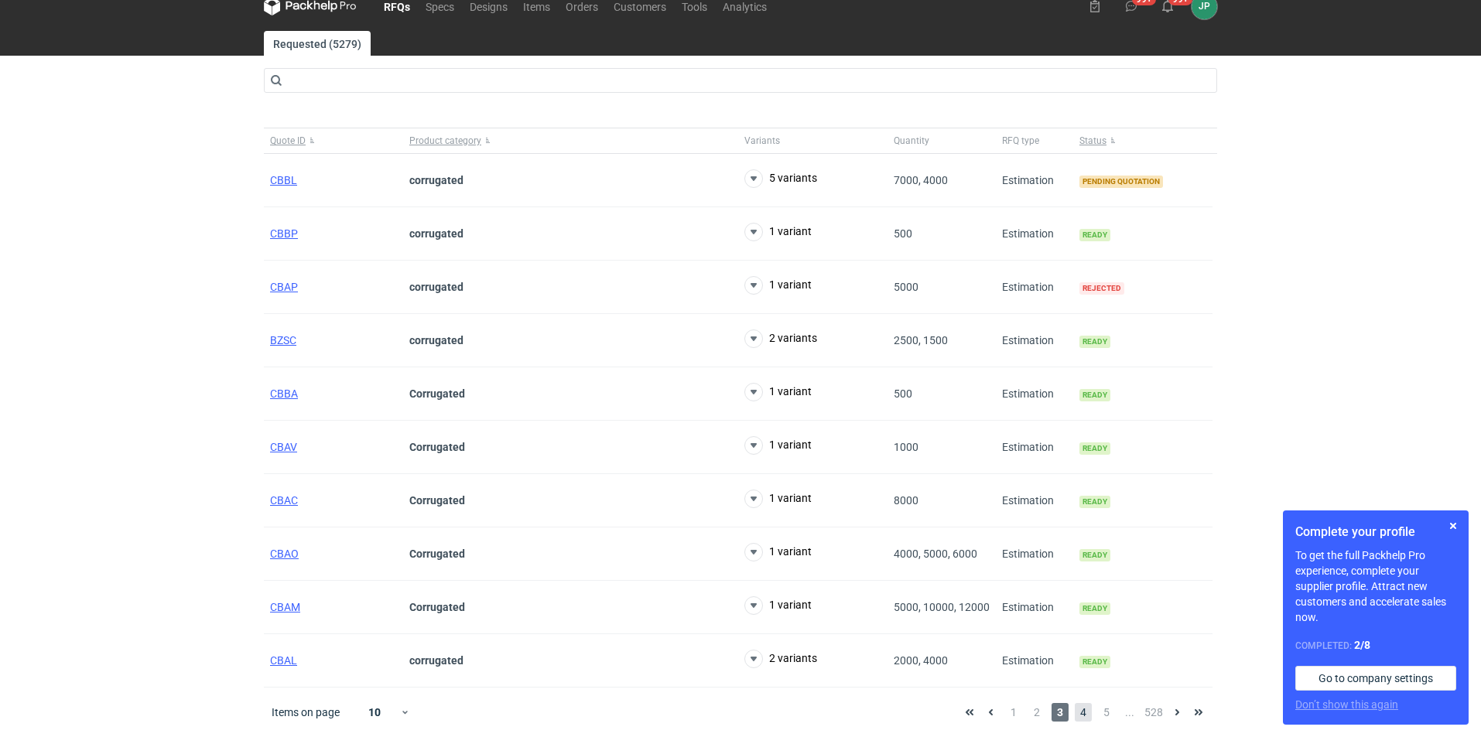
click at [1078, 710] on span "4" at bounding box center [1083, 712] width 17 height 19
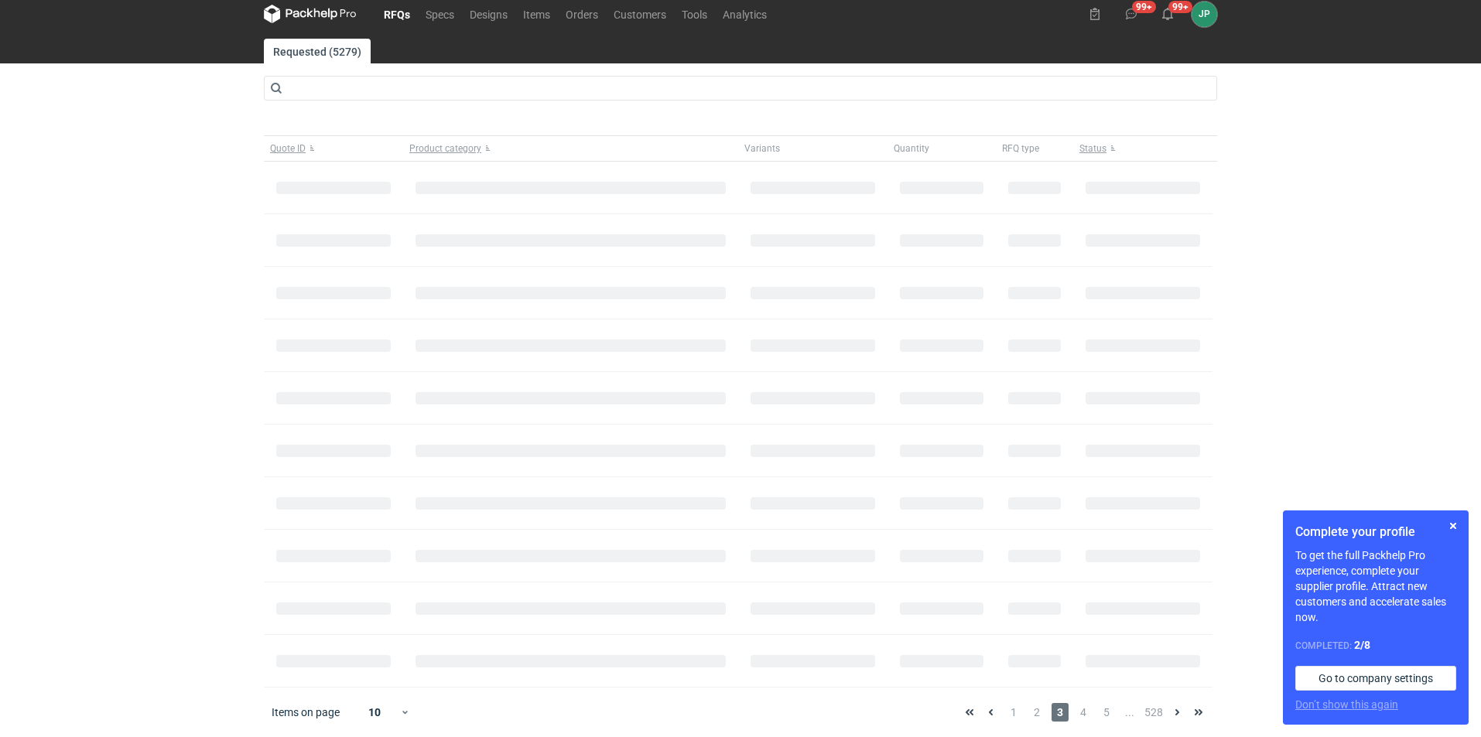
scroll to position [34, 0]
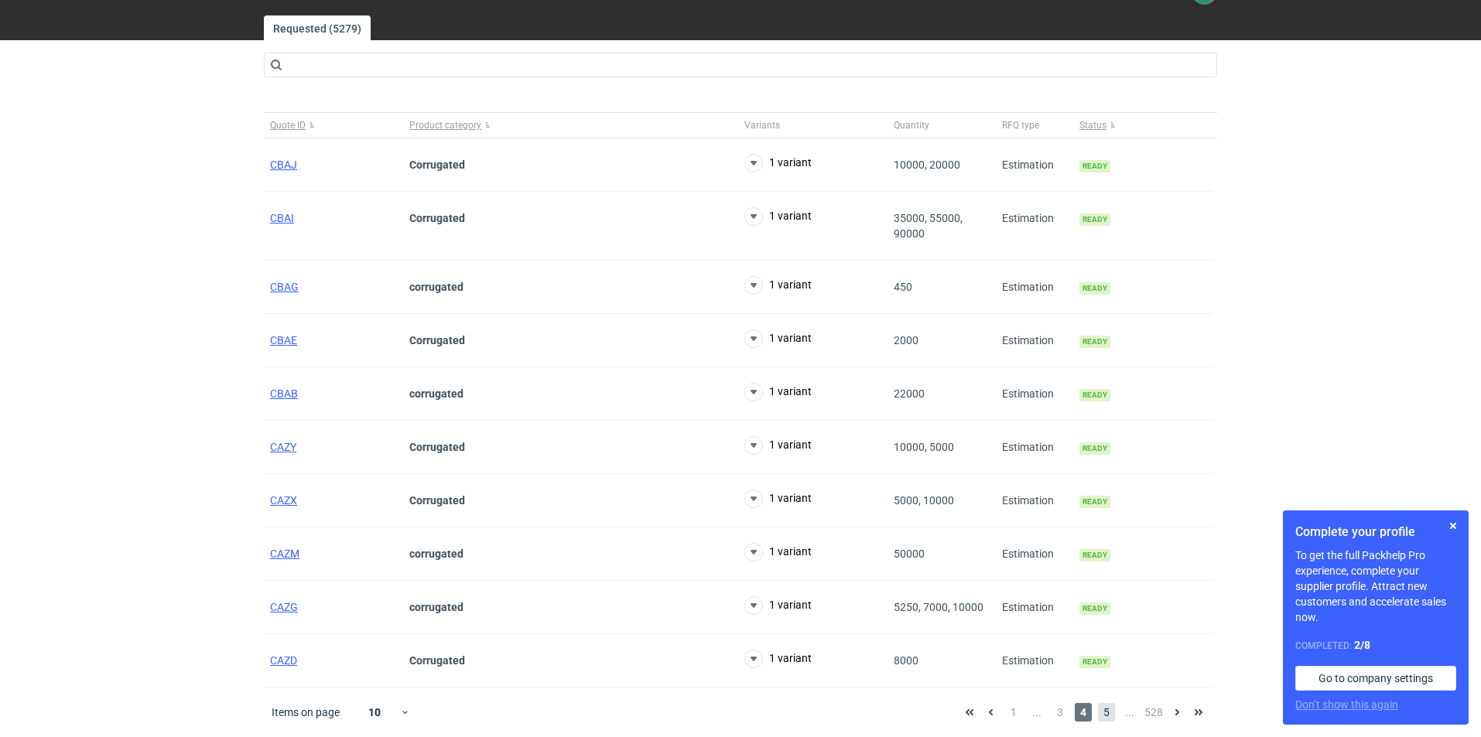
click at [1111, 713] on span "5" at bounding box center [1106, 712] width 17 height 19
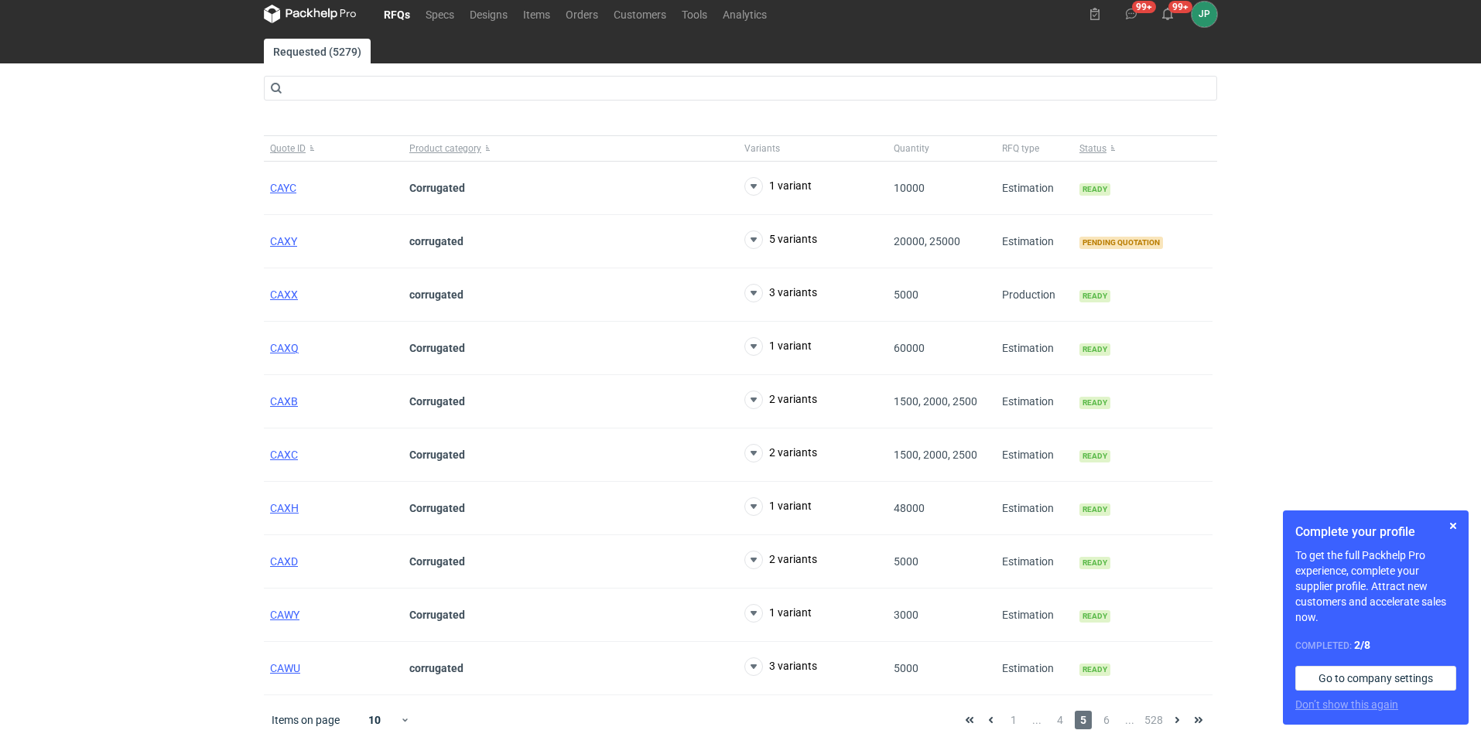
scroll to position [19, 0]
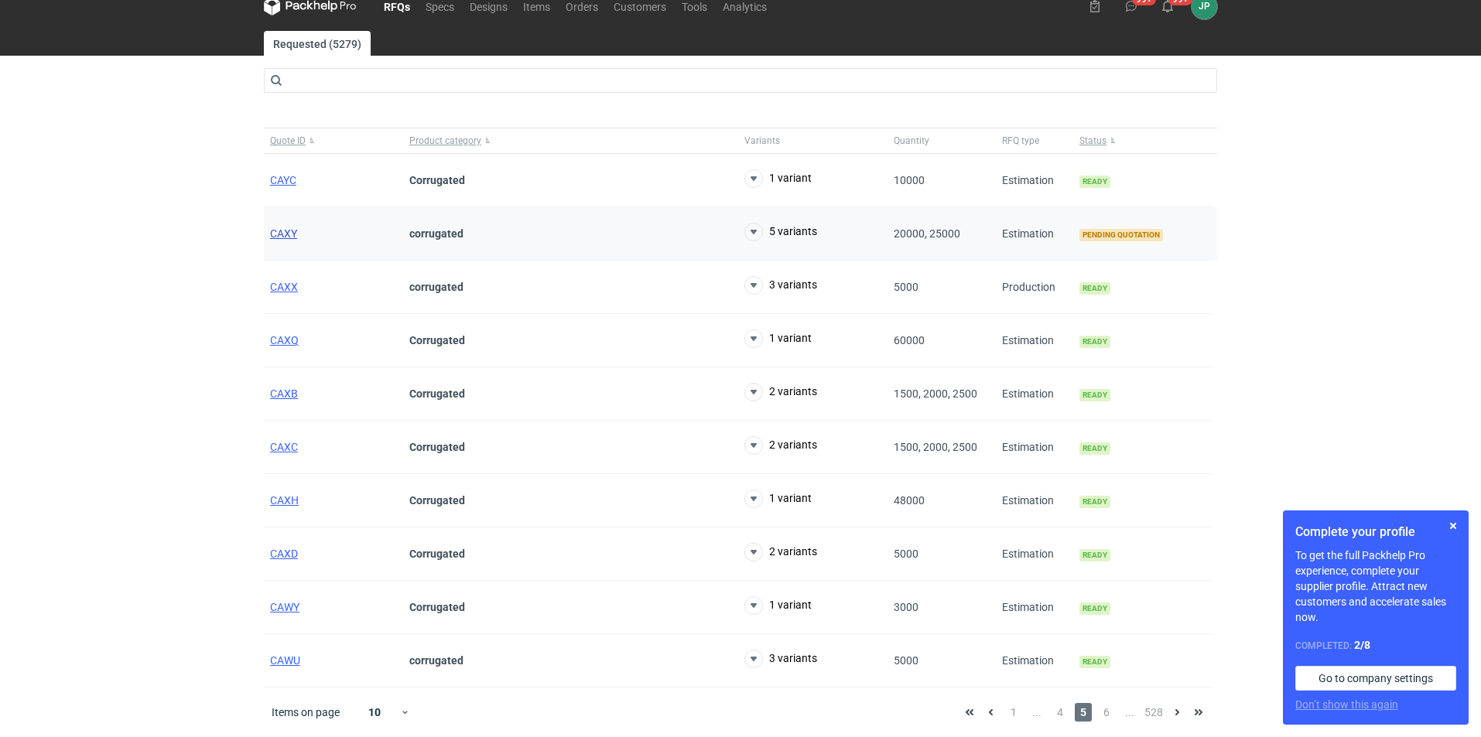
click at [280, 231] on span "CAXY" at bounding box center [283, 233] width 27 height 12
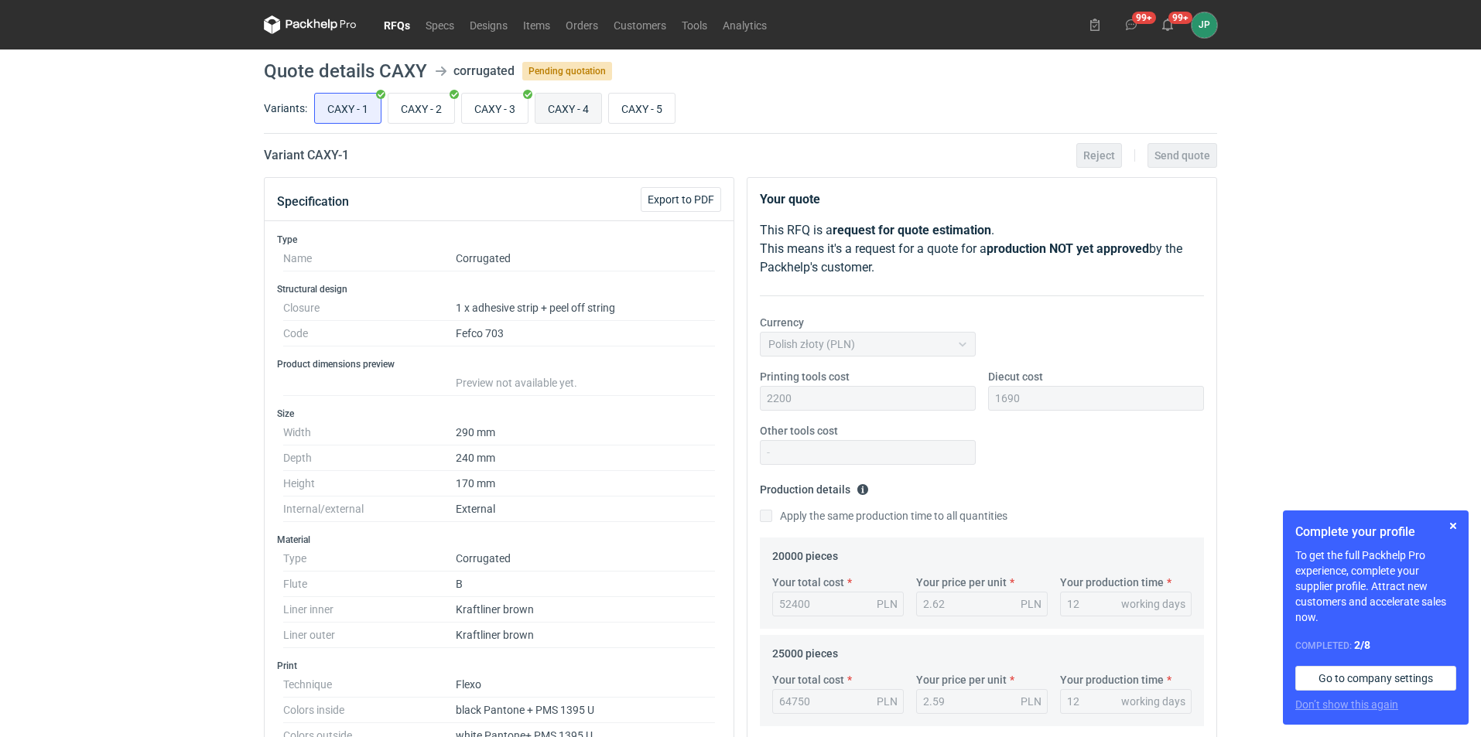
click at [582, 111] on input "CAXY - 4" at bounding box center [568, 108] width 66 height 29
radio input "true"
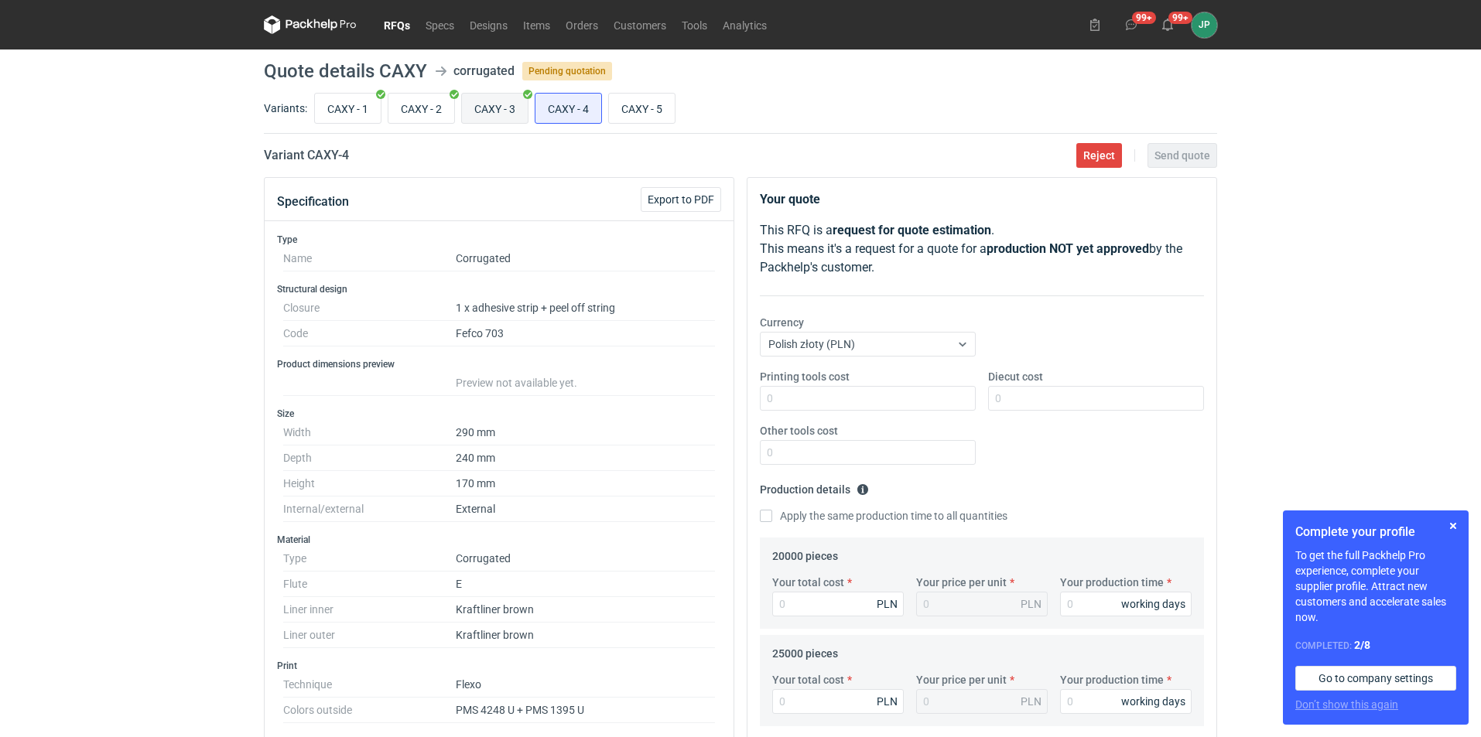
click at [489, 116] on input "CAXY - 3" at bounding box center [495, 108] width 66 height 29
radio input "true"
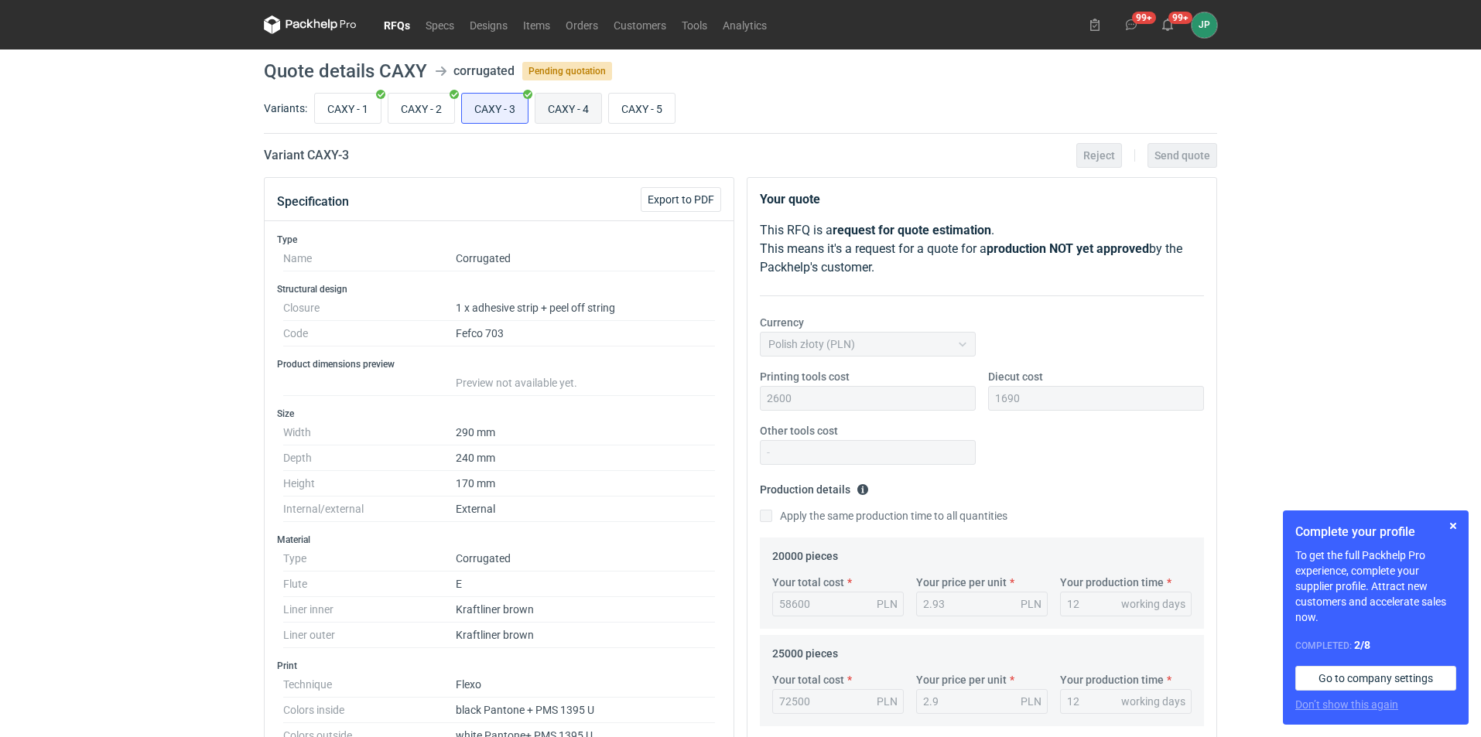
click at [551, 109] on input "CAXY - 4" at bounding box center [568, 108] width 66 height 29
radio input "true"
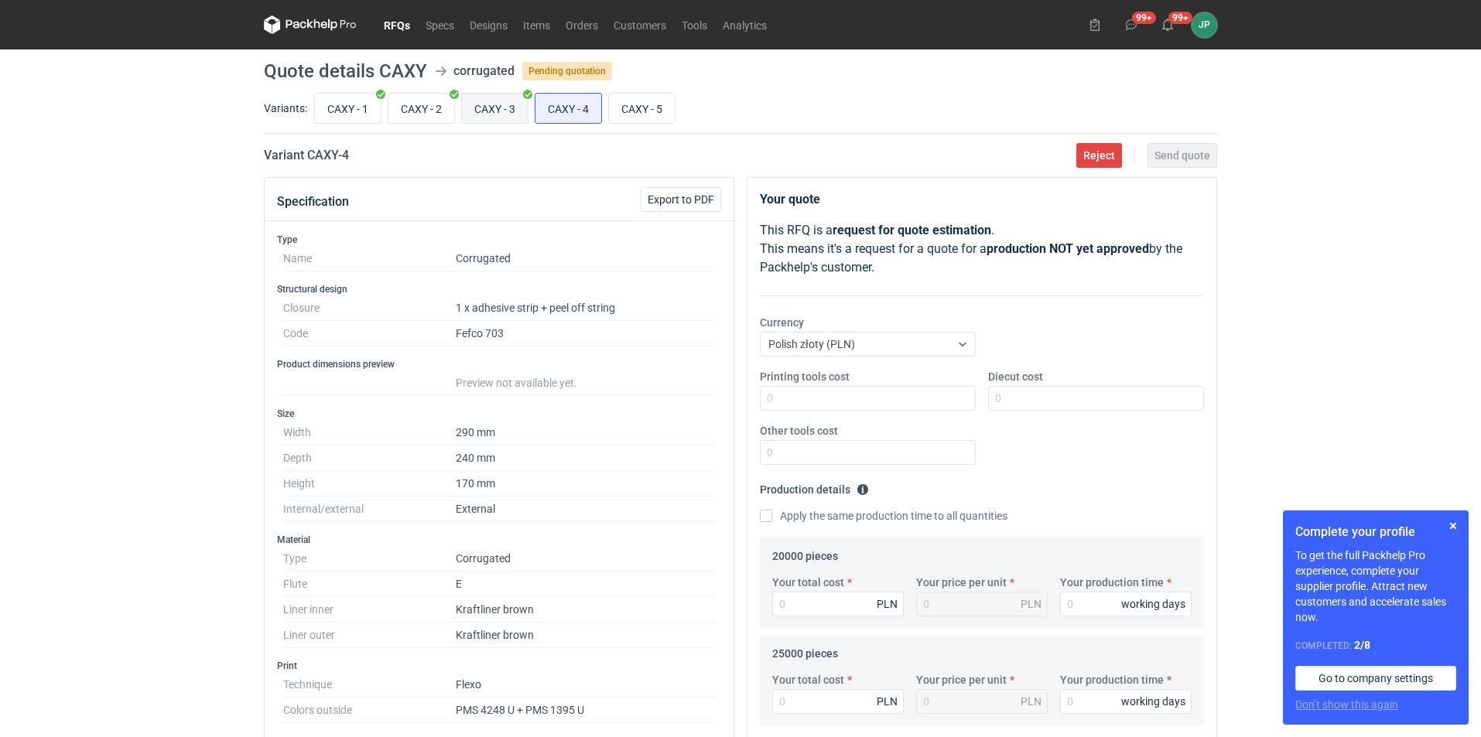
click at [501, 109] on input "CAXY - 3" at bounding box center [495, 108] width 66 height 29
radio input "true"
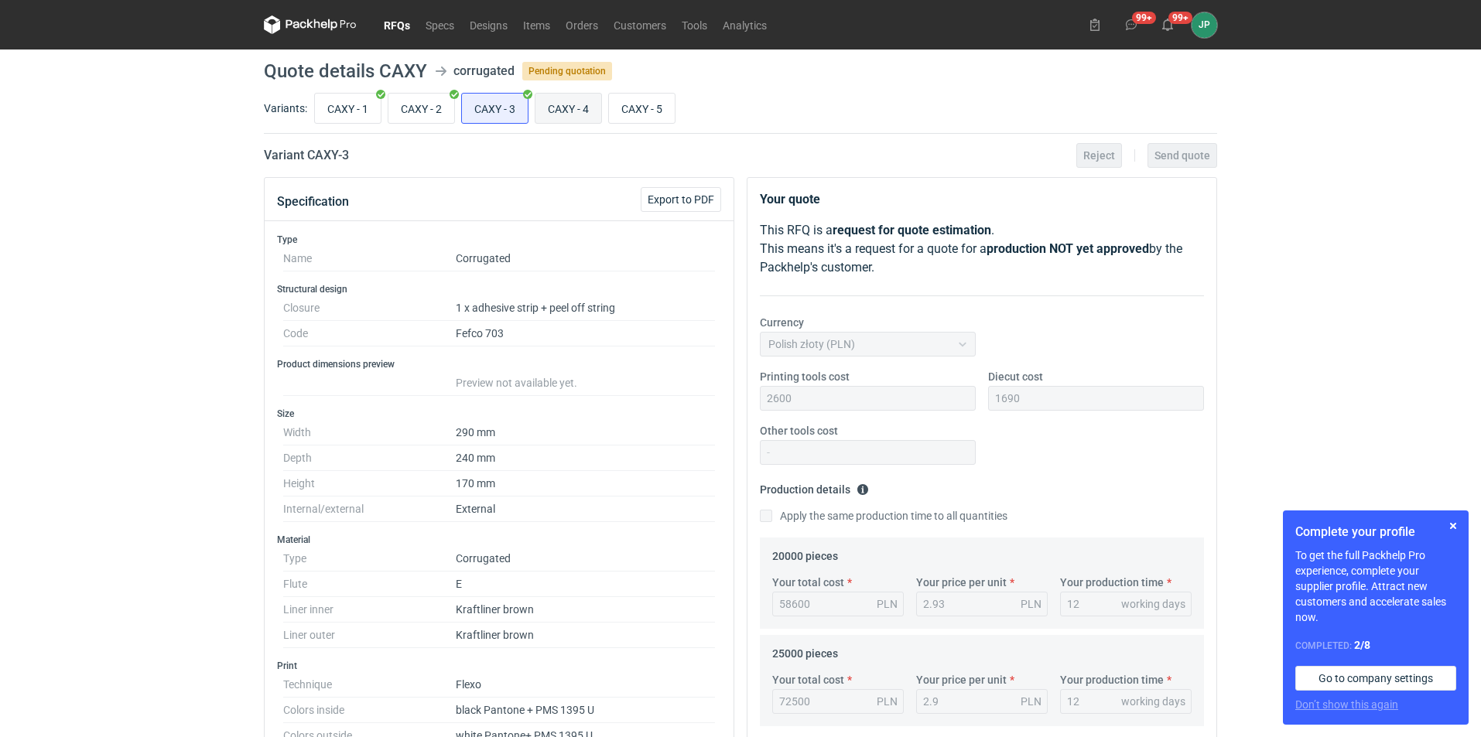
click at [566, 111] on input "CAXY - 4" at bounding box center [568, 108] width 66 height 29
radio input "true"
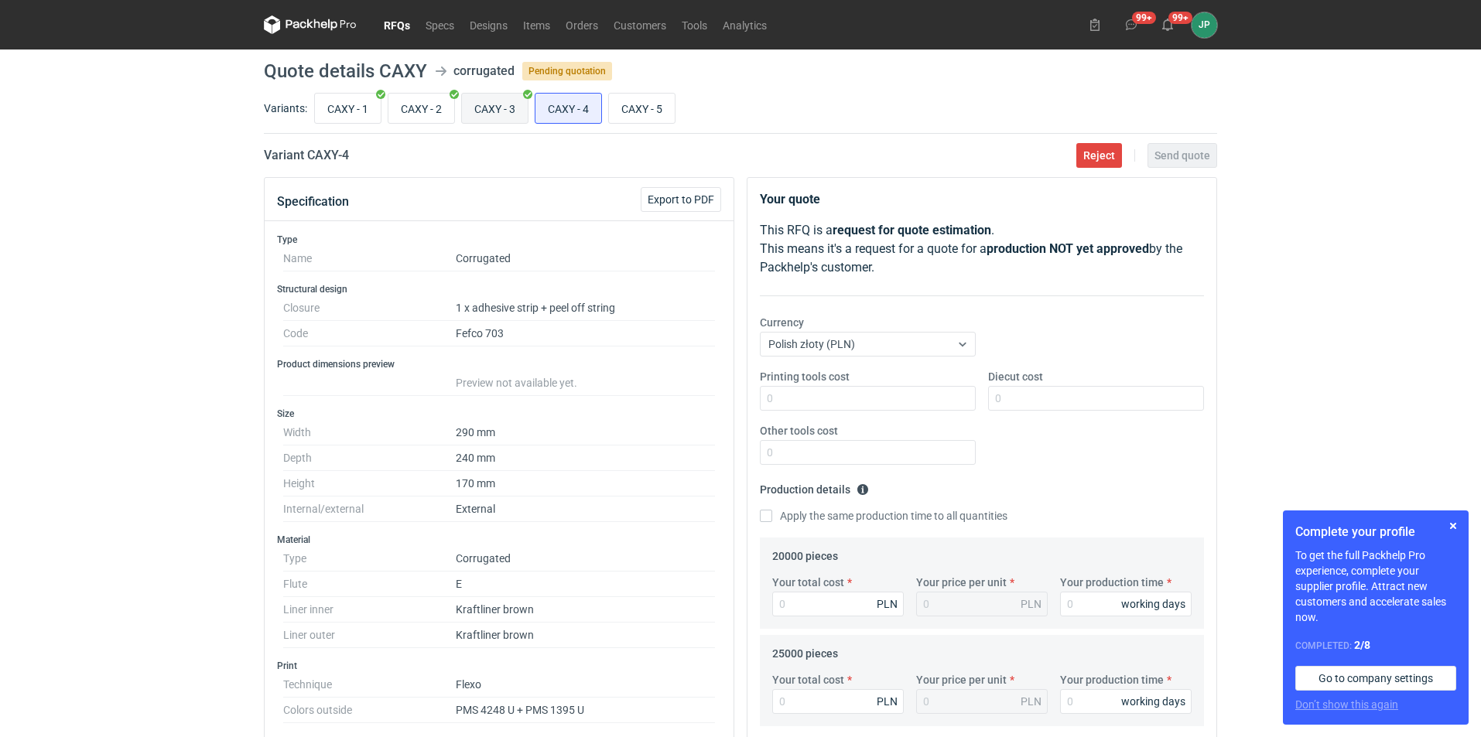
click at [508, 104] on input "CAXY - 3" at bounding box center [495, 108] width 66 height 29
radio input "true"
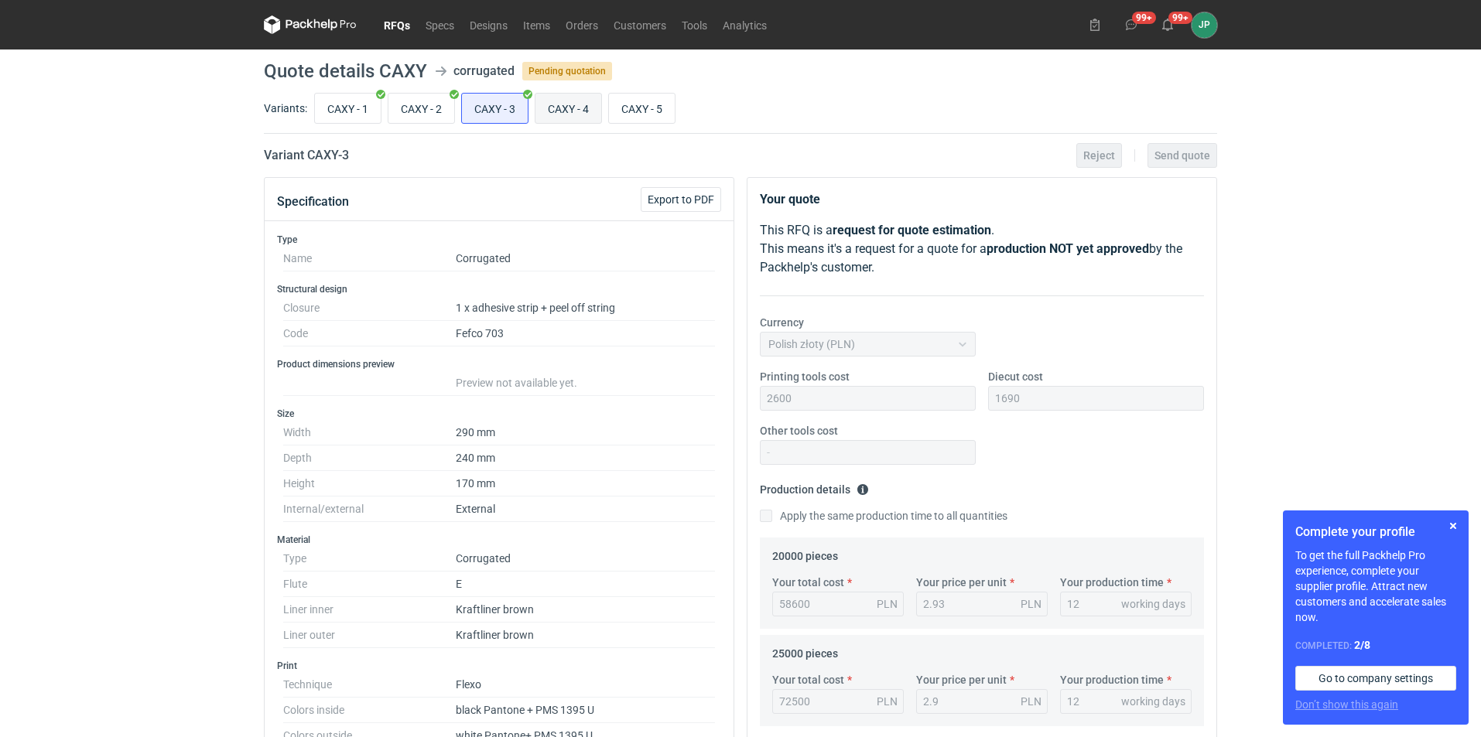
click at [557, 111] on input "CAXY - 4" at bounding box center [568, 108] width 66 height 29
radio input "true"
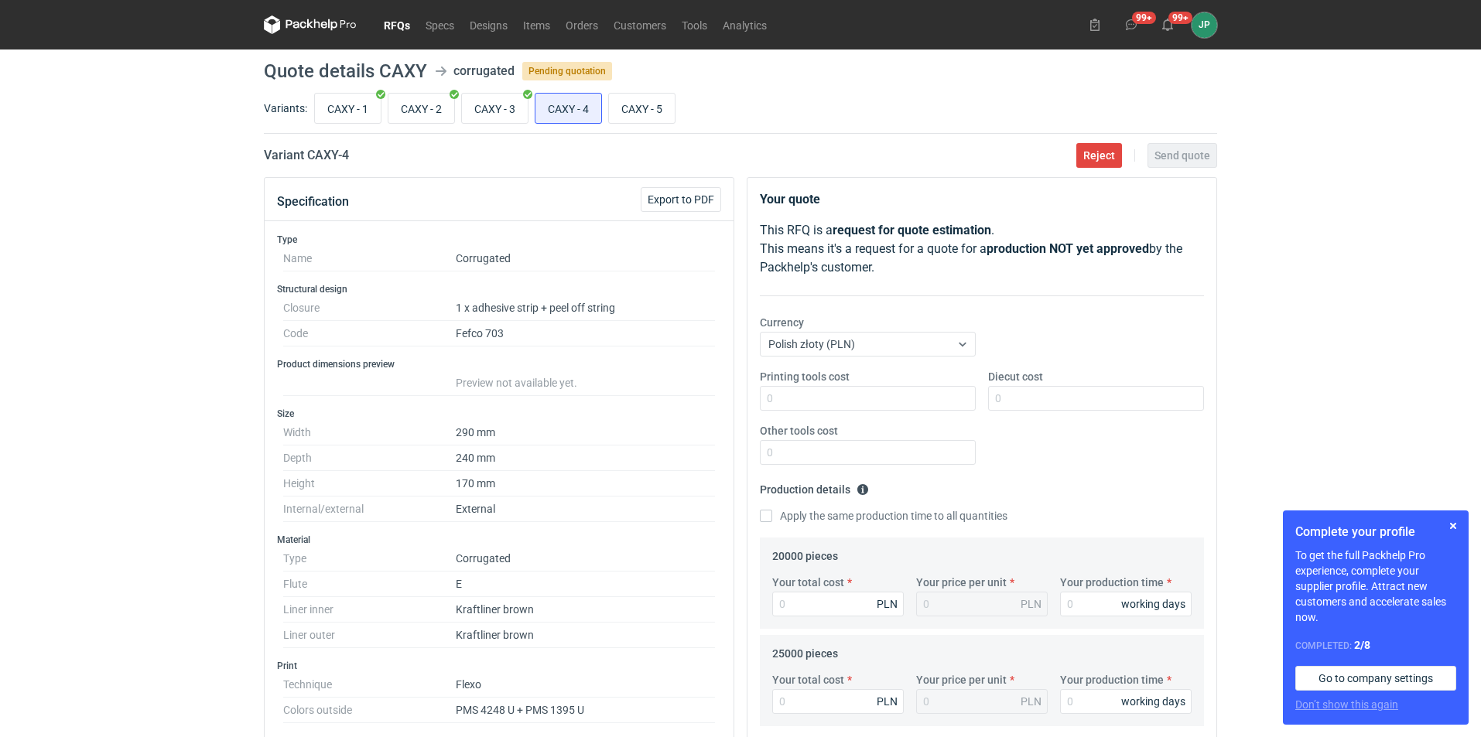
click at [1378, 264] on div "RFQs Specs Designs Items Orders Customers Tools Analytics 99+ 99+ JP [PERSON_NA…" at bounding box center [740, 368] width 1481 height 737
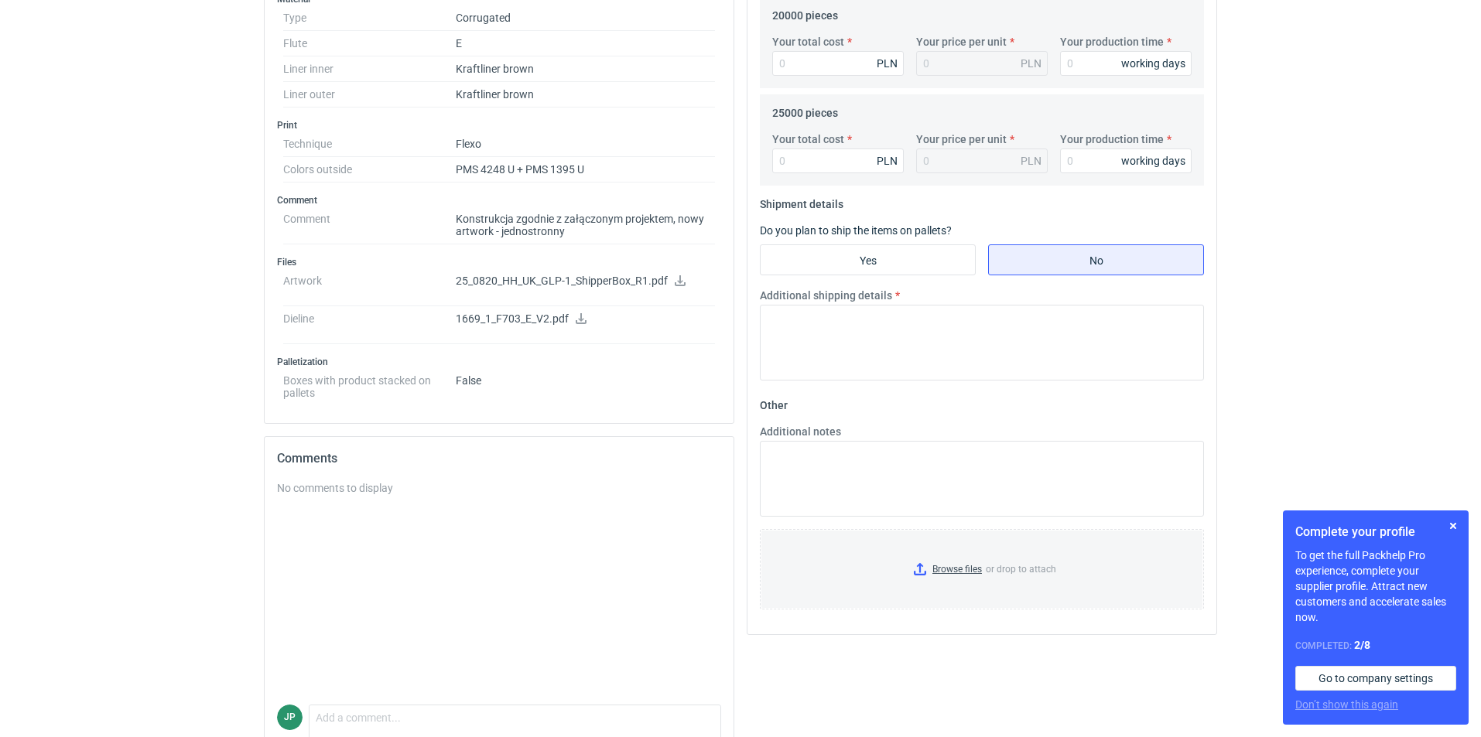
scroll to position [542, 0]
click at [528, 281] on p "25_0820_HH_UK_GLP-1_ShipperBox_R1.pdf" at bounding box center [585, 281] width 259 height 14
click at [679, 281] on icon at bounding box center [680, 280] width 11 height 11
click at [571, 317] on p "1669_1_F703_E_V2.pdf" at bounding box center [585, 319] width 259 height 14
click at [554, 318] on p "1669_1_F703_E_V2.pdf" at bounding box center [585, 319] width 259 height 14
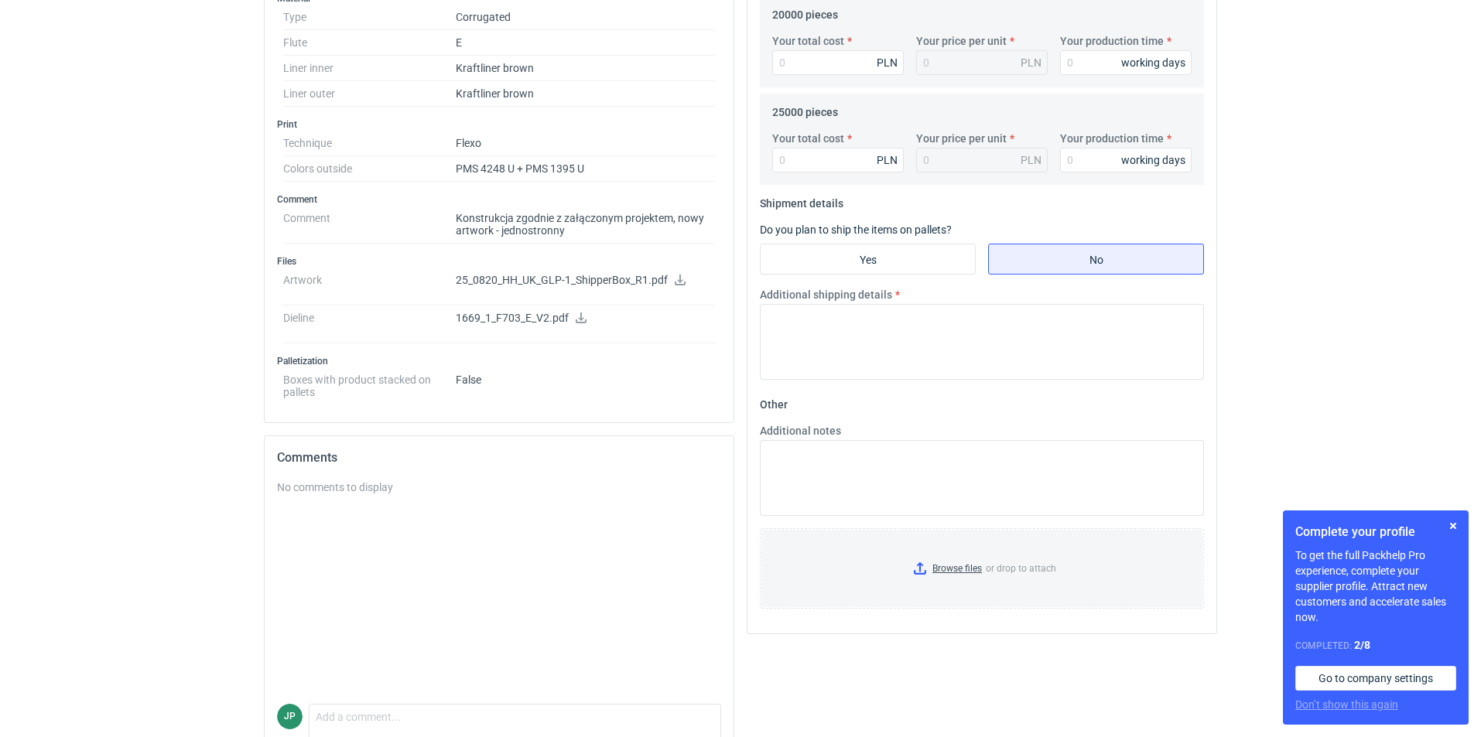
click at [585, 318] on icon at bounding box center [581, 318] width 12 height 11
